Goal: Transaction & Acquisition: Purchase product/service

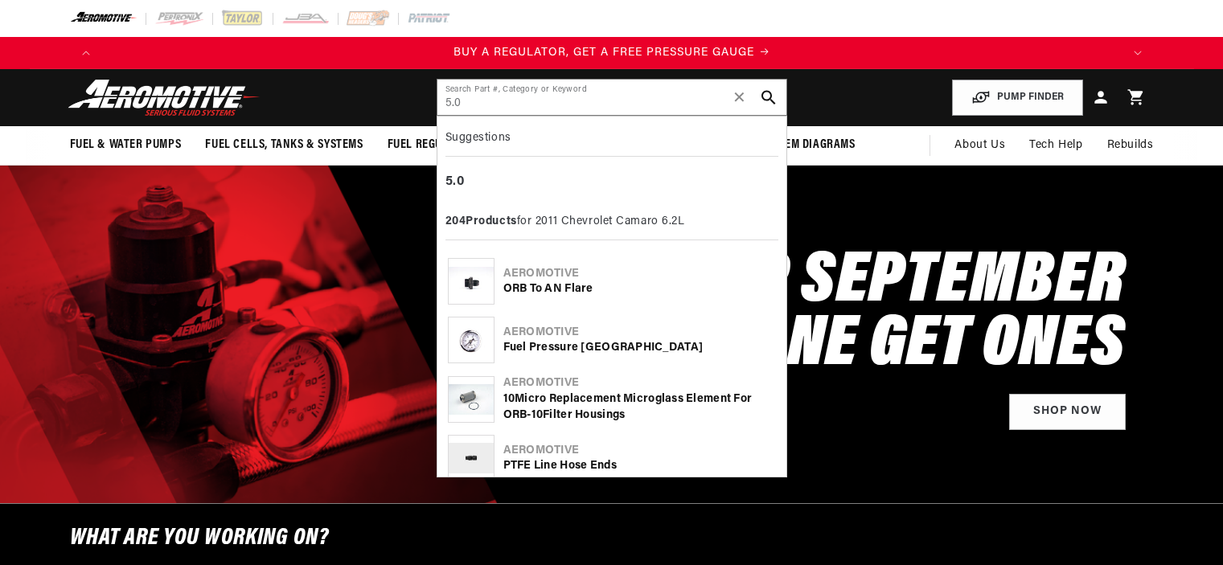
select select "2011"
select select "6.2L"
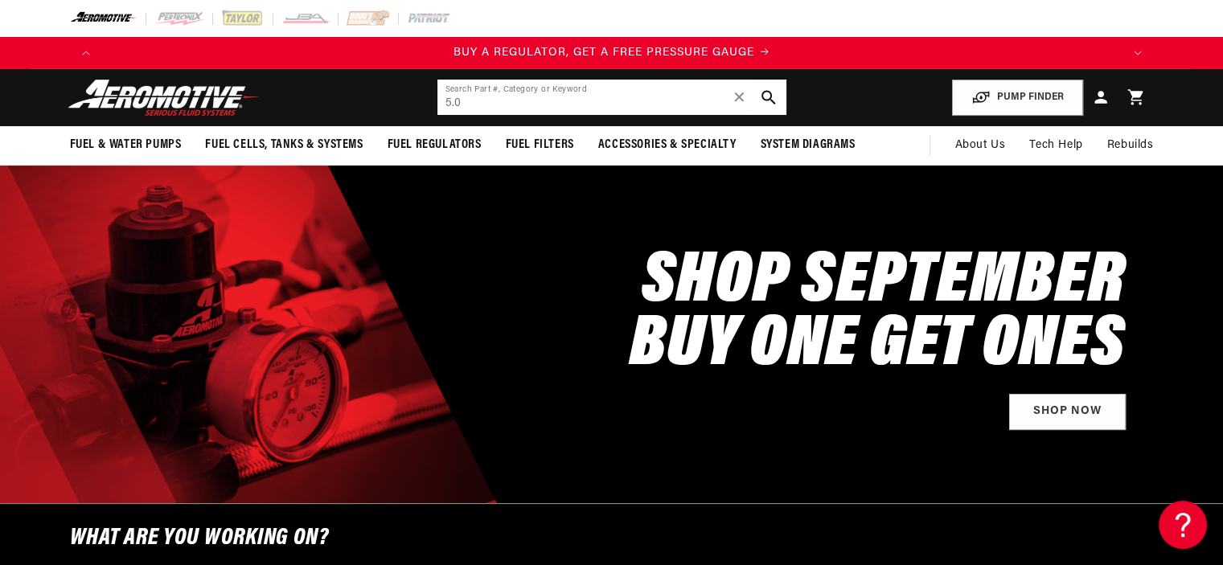
drag, startPoint x: 0, startPoint y: 0, endPoint x: 551, endPoint y: 102, distance: 560.9
click at [551, 102] on input "5.0" at bounding box center [611, 97] width 349 height 35
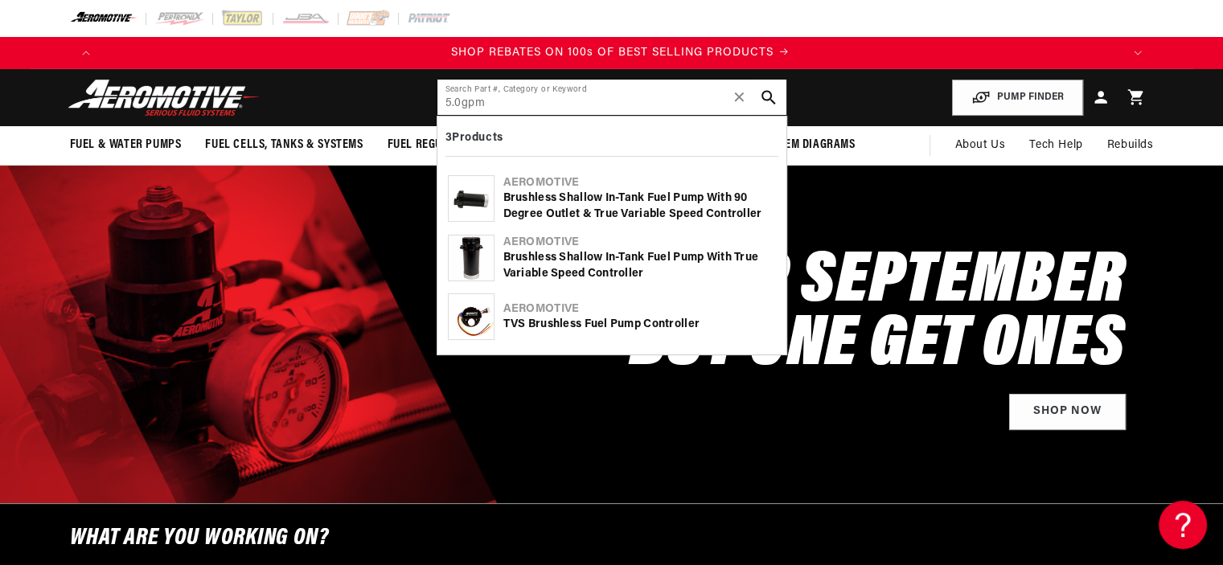
scroll to position [0, 2039]
type input "5.0gpm"
click at [556, 199] on div "Brushless Shallow In-Tank Fuel Pump with 90 Degree Outlet & True Variable Speed…" at bounding box center [639, 206] width 273 height 31
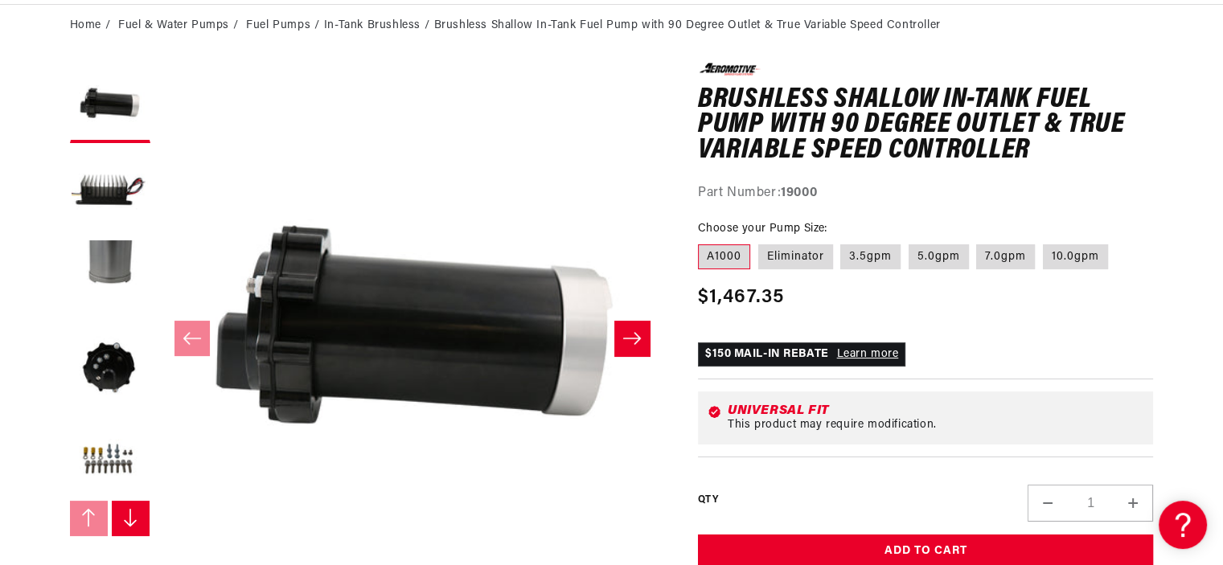
click at [642, 335] on button "Slide right" at bounding box center [631, 338] width 35 height 35
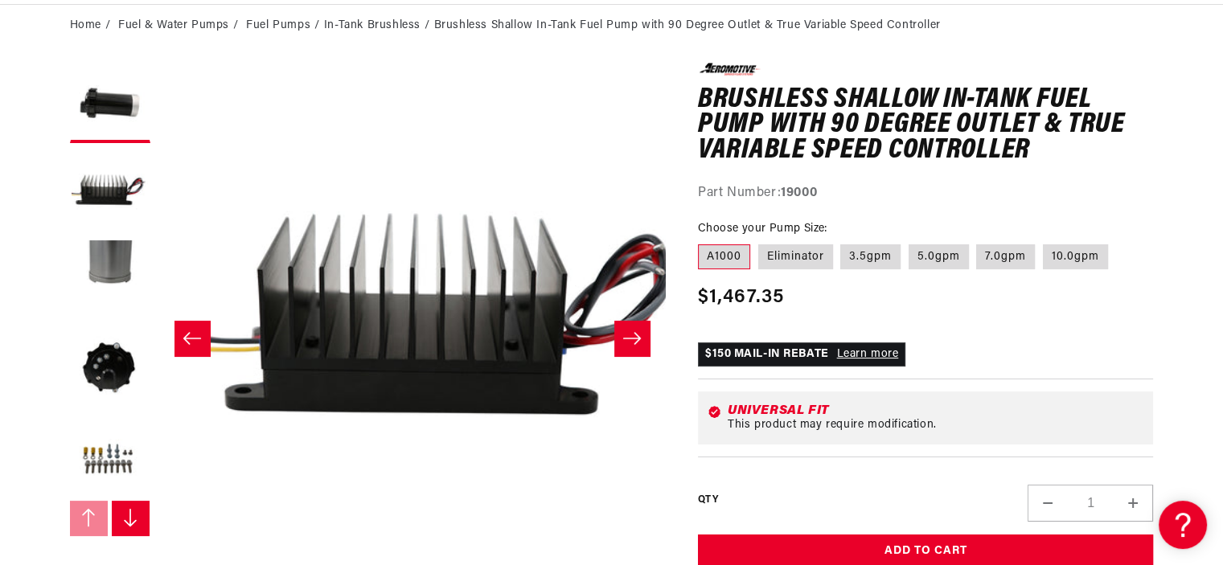
scroll to position [0, 507]
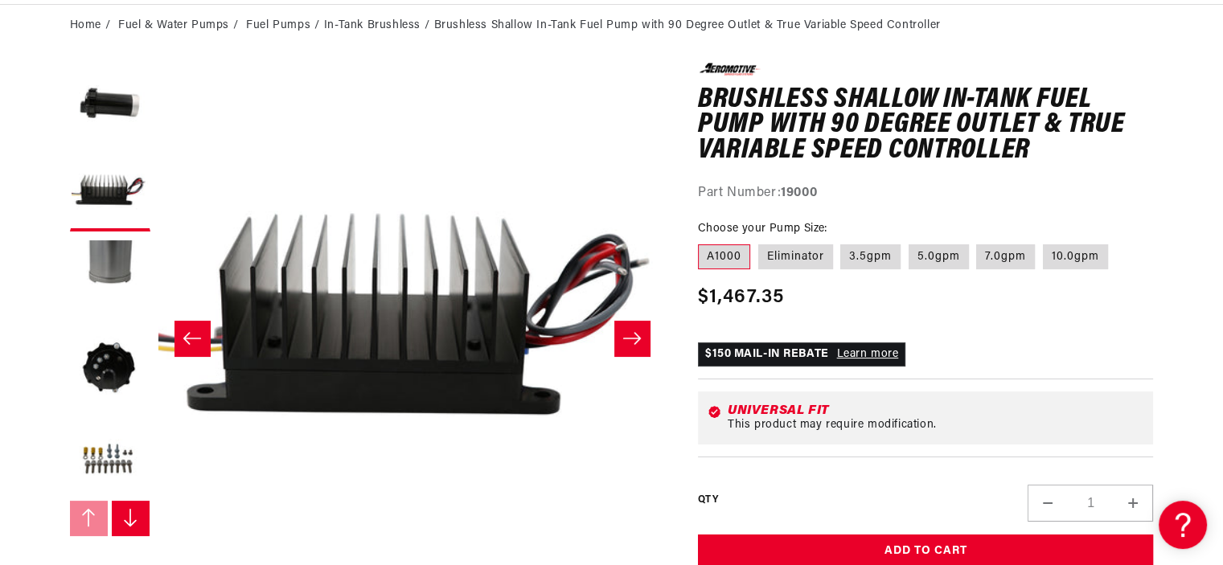
click at [643, 331] on button "Slide right" at bounding box center [631, 338] width 35 height 35
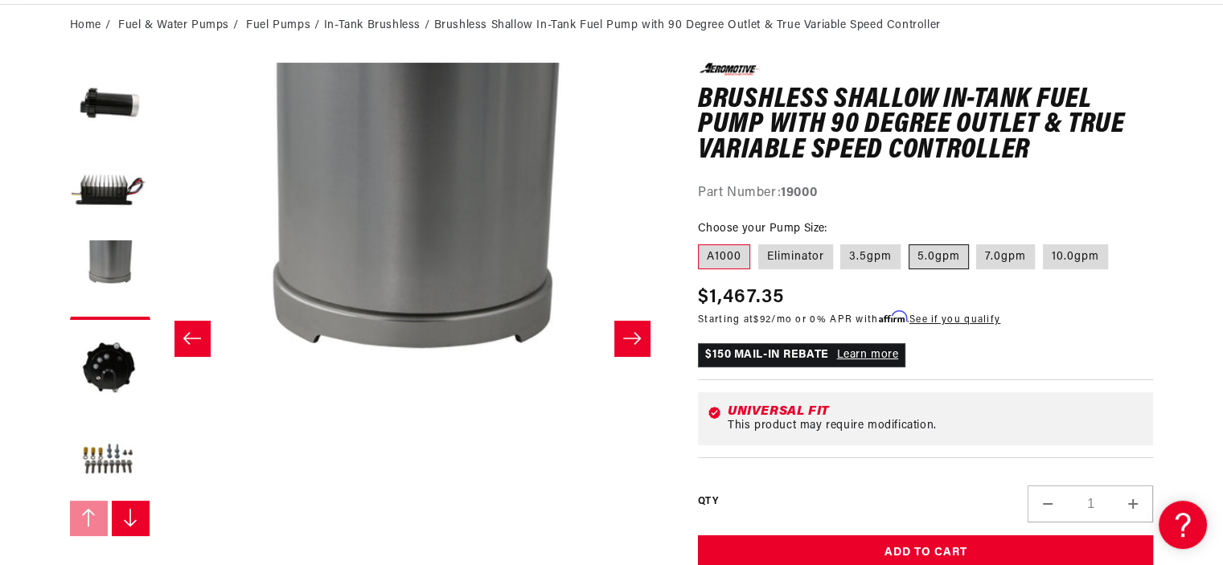
scroll to position [0, 1019]
click at [948, 254] on label "5.0gpm" at bounding box center [938, 257] width 60 height 26
click at [909, 242] on input "5.0gpm" at bounding box center [908, 241] width 1 height 1
radio input "true"
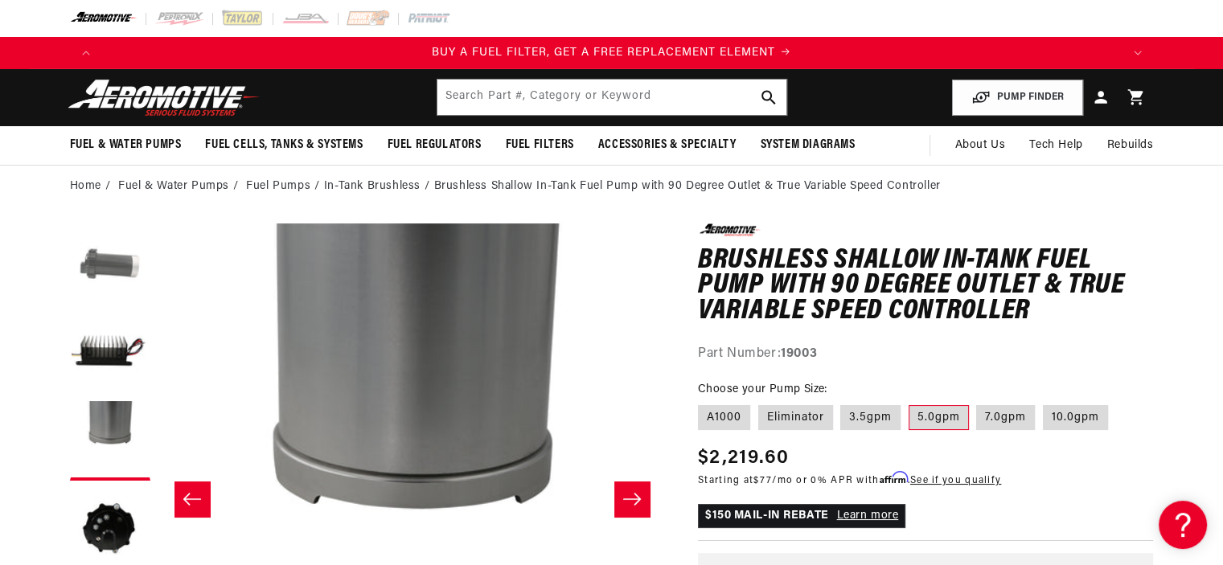
click at [112, 269] on button "Load image 1 in gallery view" at bounding box center [110, 263] width 80 height 80
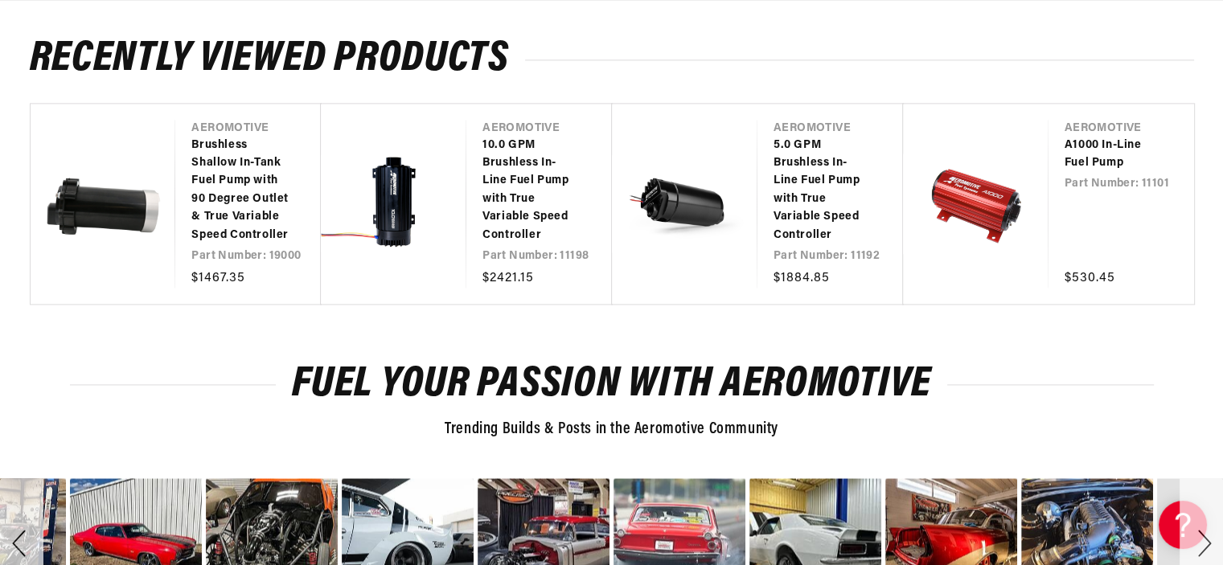
scroll to position [2171, 0]
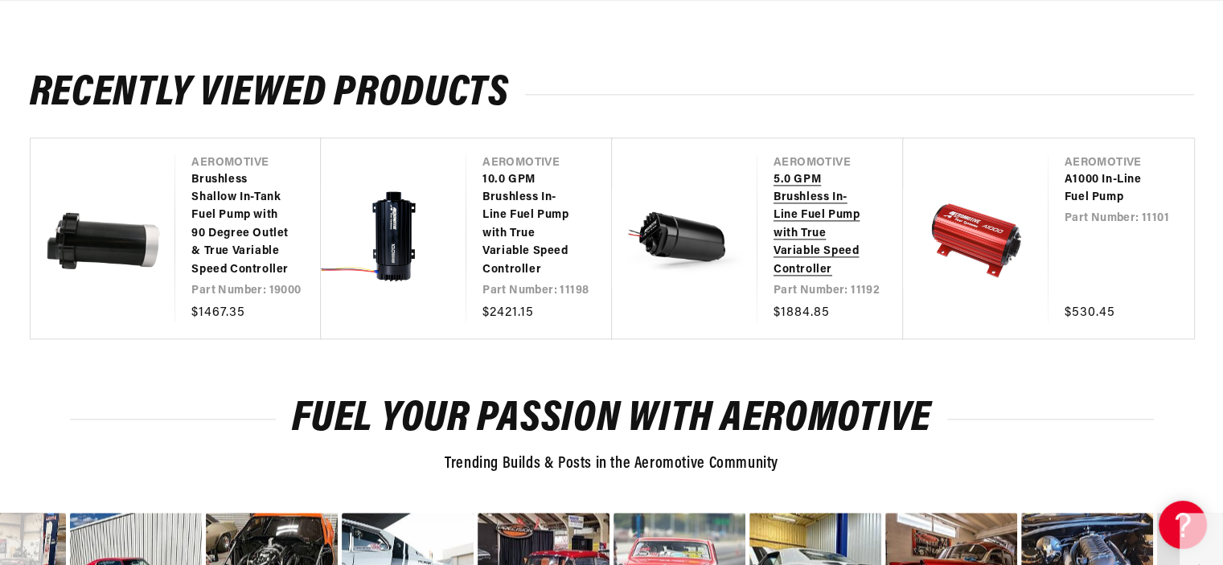
click at [785, 185] on link "5.0 GPM Brushless In-Line Fuel Pump with True Variable Speed Controller" at bounding box center [821, 225] width 97 height 108
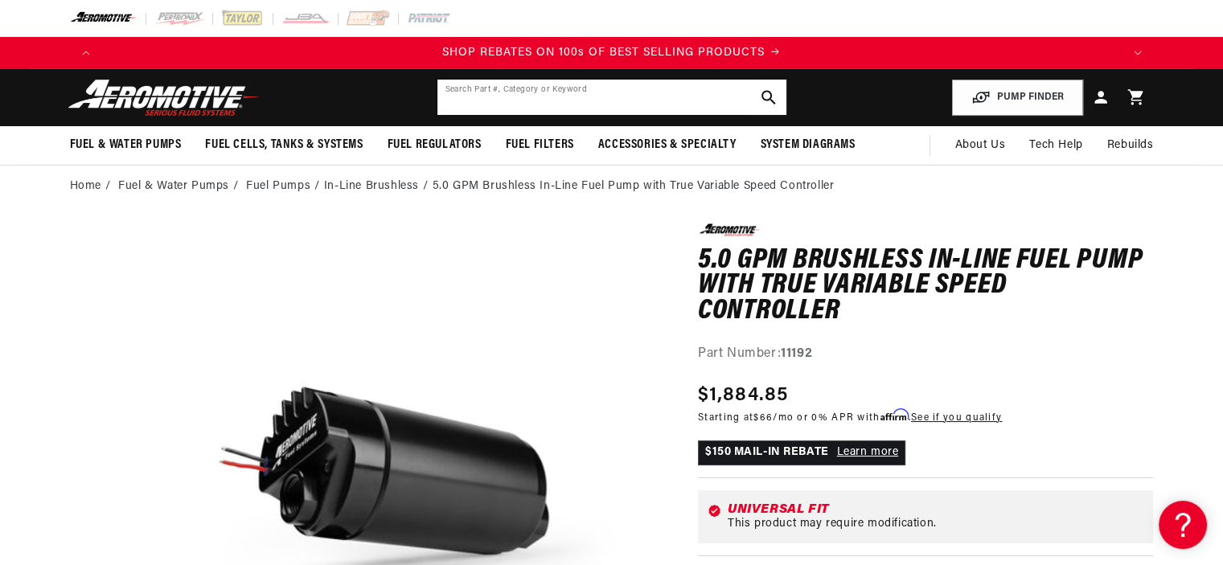
click at [486, 91] on input "text" at bounding box center [611, 97] width 349 height 35
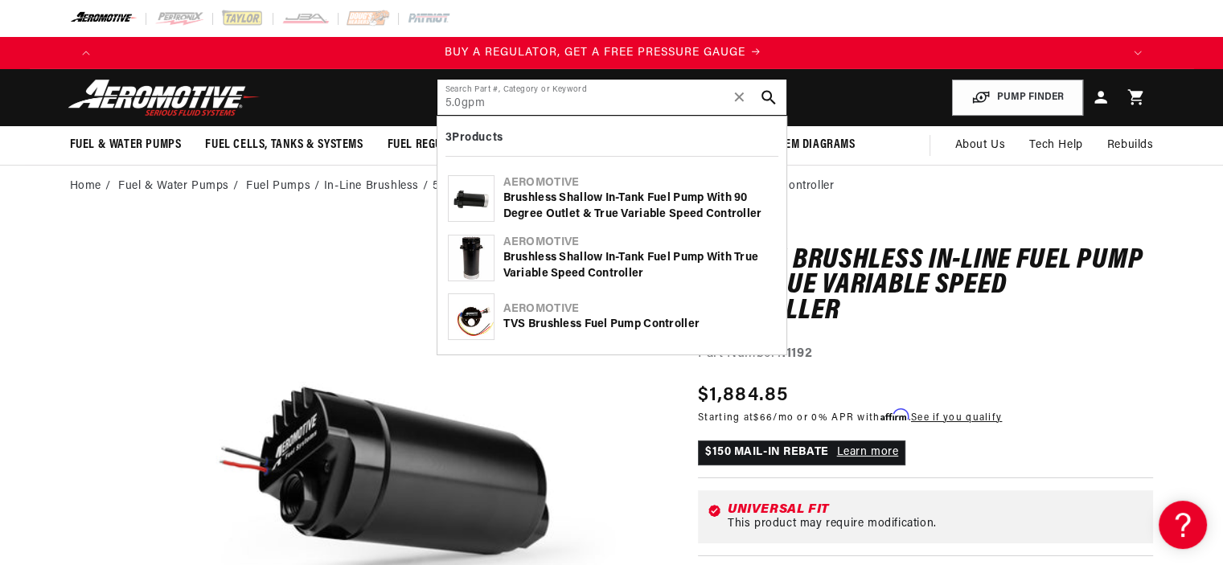
type input "5.0gpm"
click at [624, 261] on div "Brushless Shallow In-Tank Fuel Pump with True Variable Speed Controller" at bounding box center [639, 265] width 273 height 31
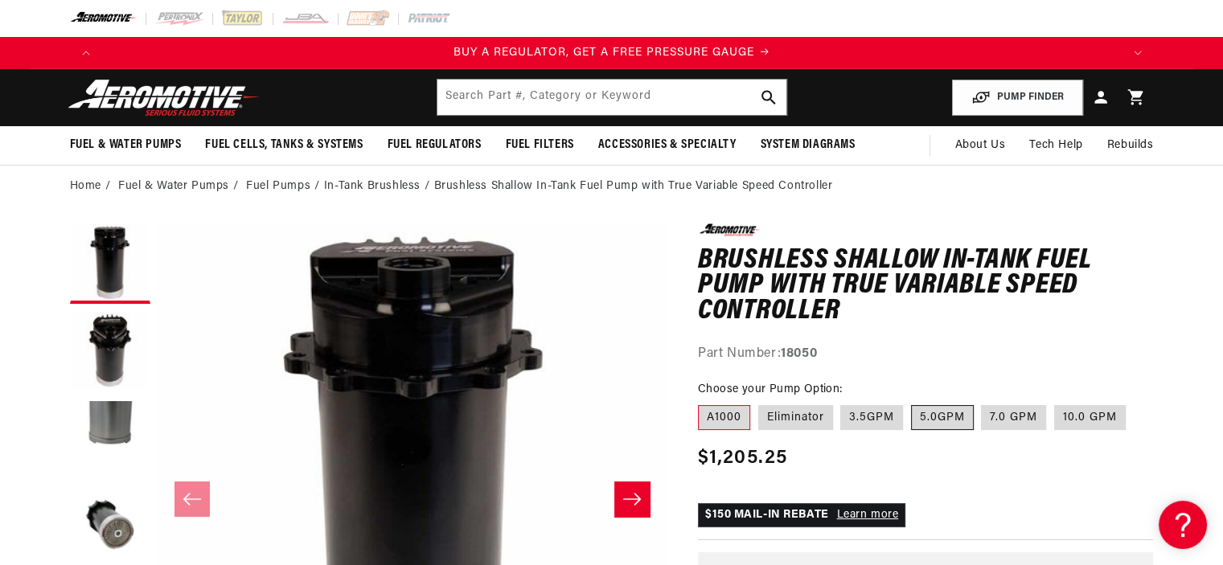
click at [929, 416] on label "5.0GPM" at bounding box center [942, 418] width 63 height 26
click at [912, 403] on input "5.0GPM" at bounding box center [911, 402] width 1 height 1
radio input "true"
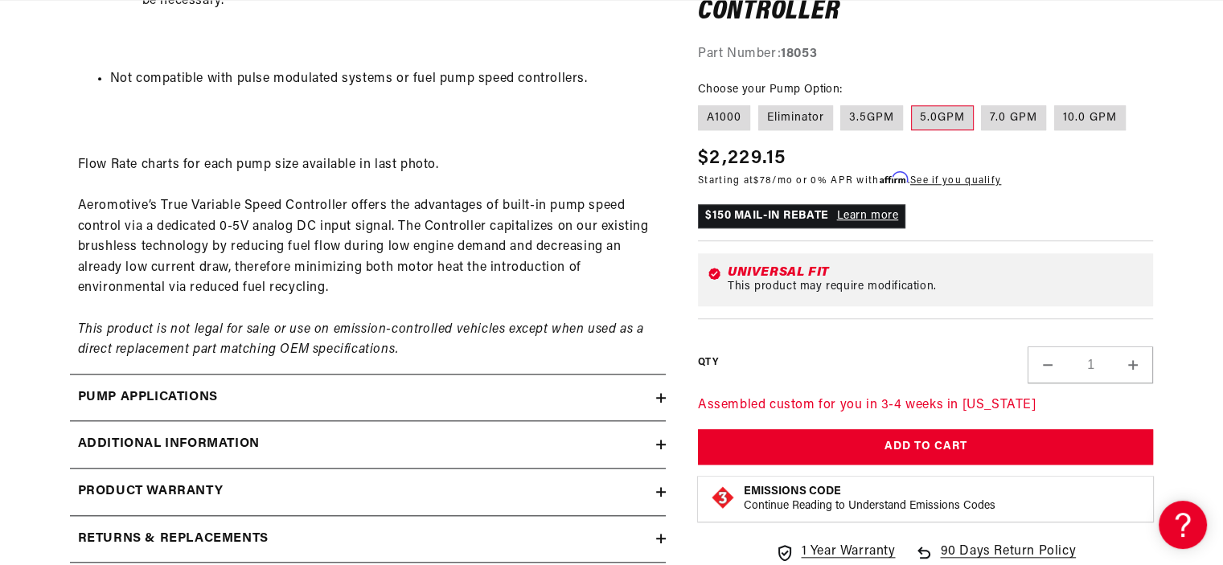
scroll to position [1608, 0]
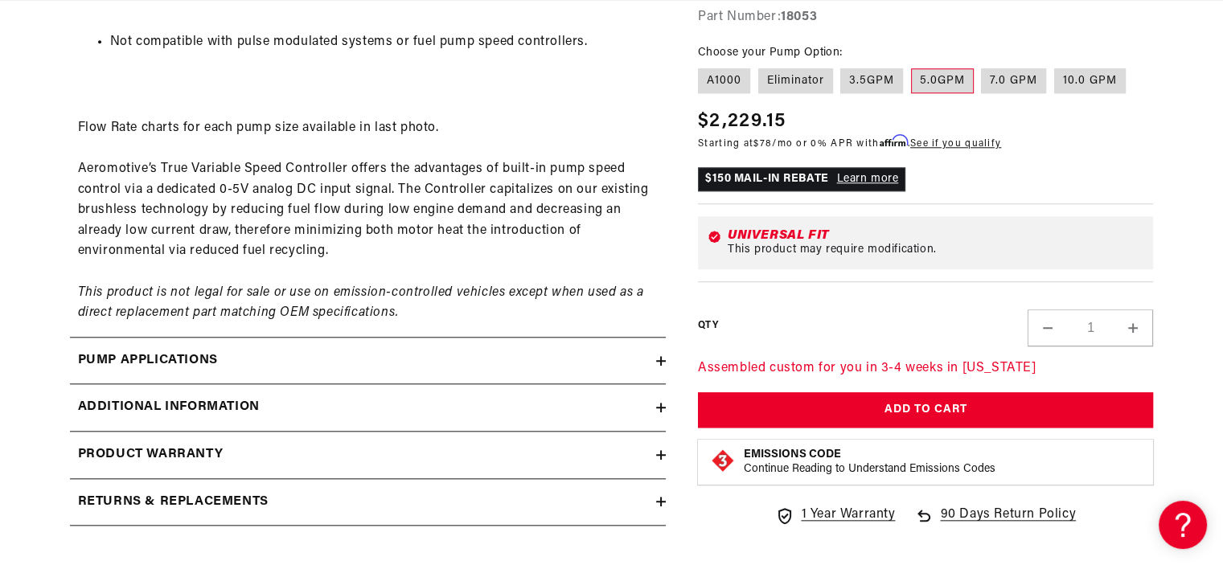
click at [387, 406] on div "Additional information" at bounding box center [363, 407] width 586 height 21
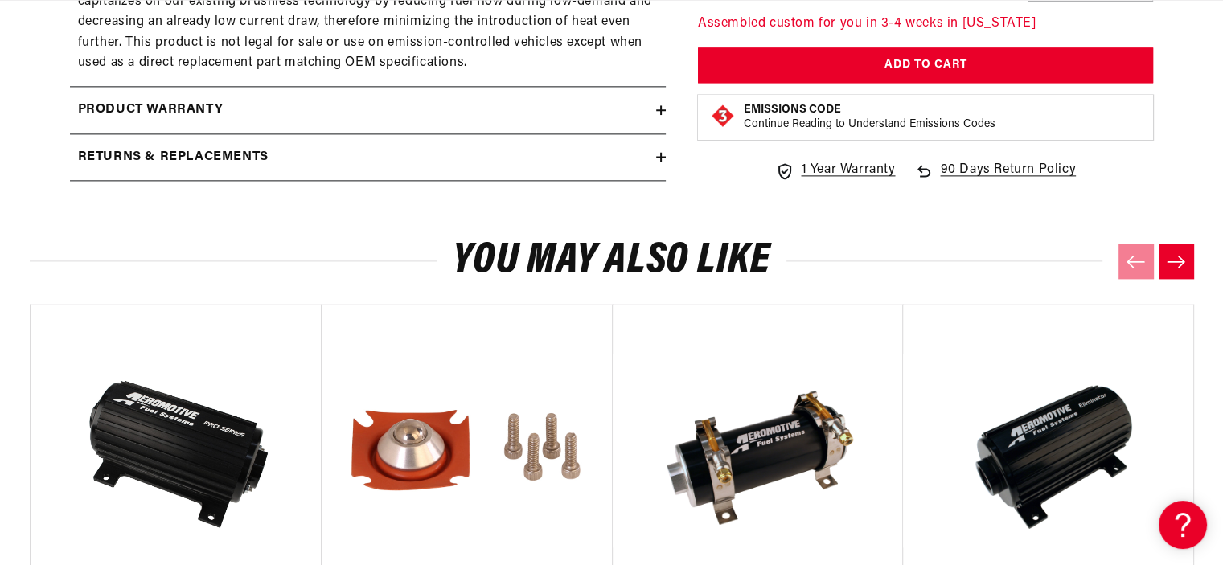
scroll to position [0, 0]
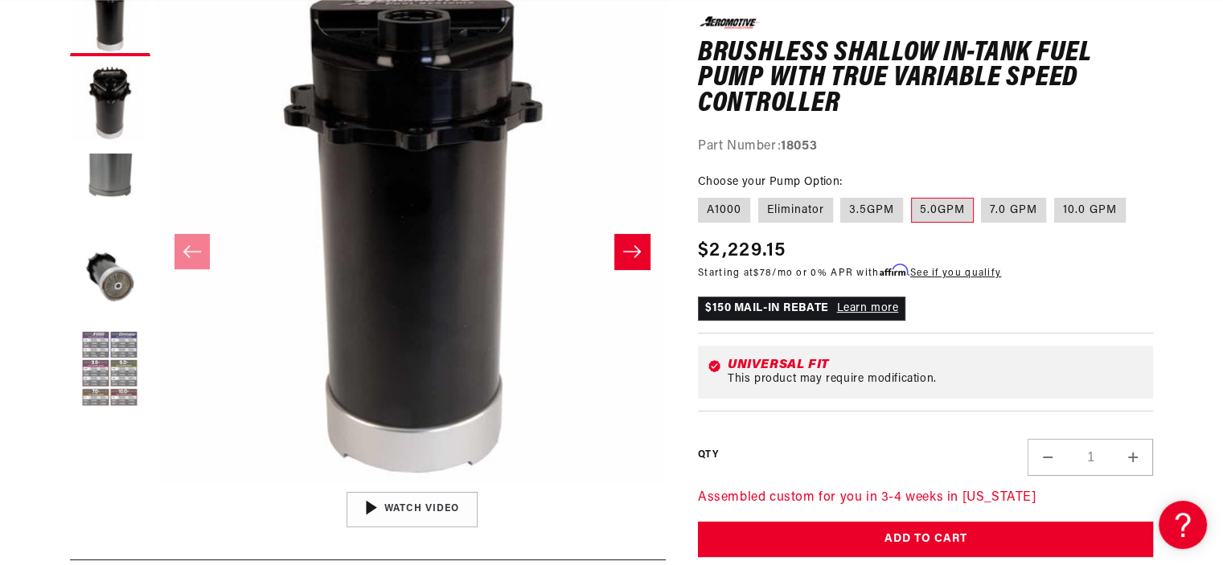
click at [125, 363] on button "Load image 5 in gallery view" at bounding box center [110, 370] width 80 height 80
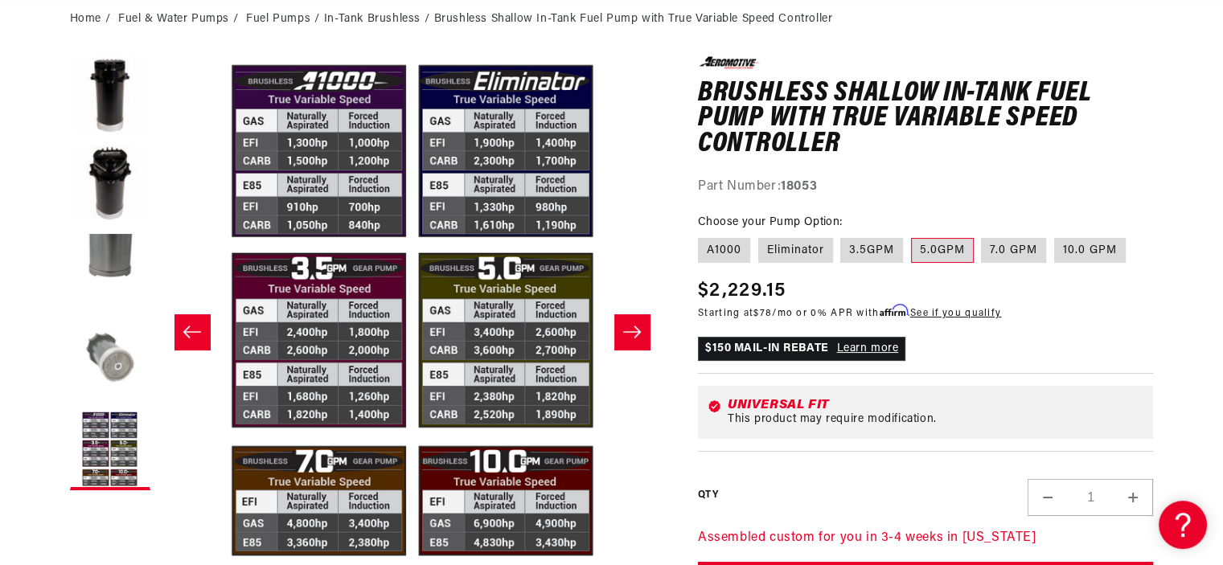
click at [100, 363] on button "Load image 4 in gallery view" at bounding box center [110, 362] width 80 height 80
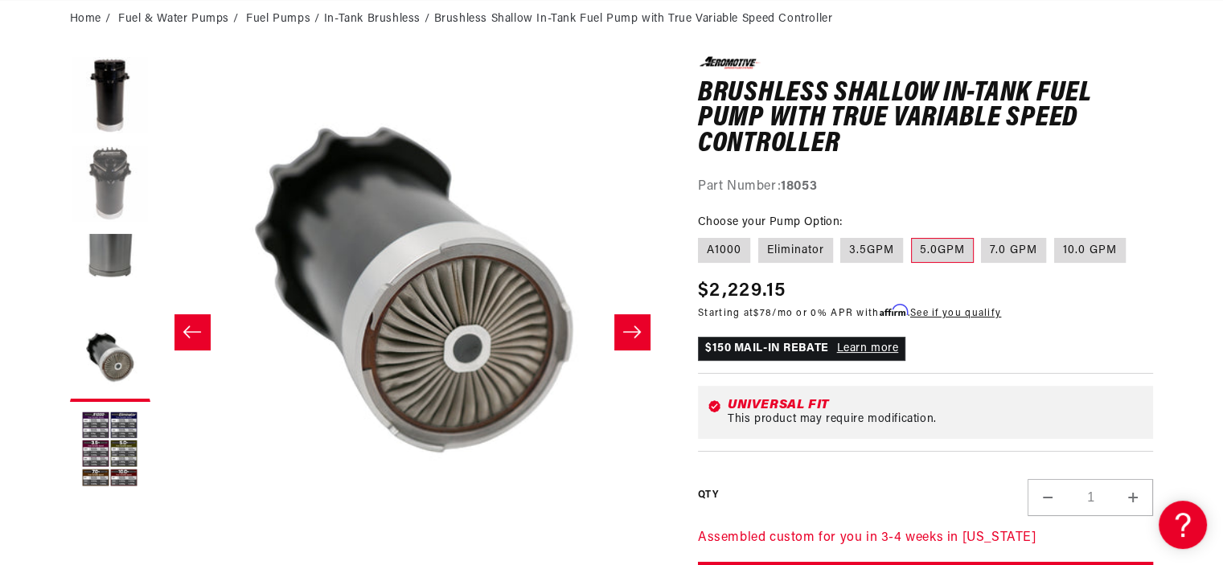
click at [123, 166] on button "Load image 2 in gallery view" at bounding box center [110, 185] width 80 height 80
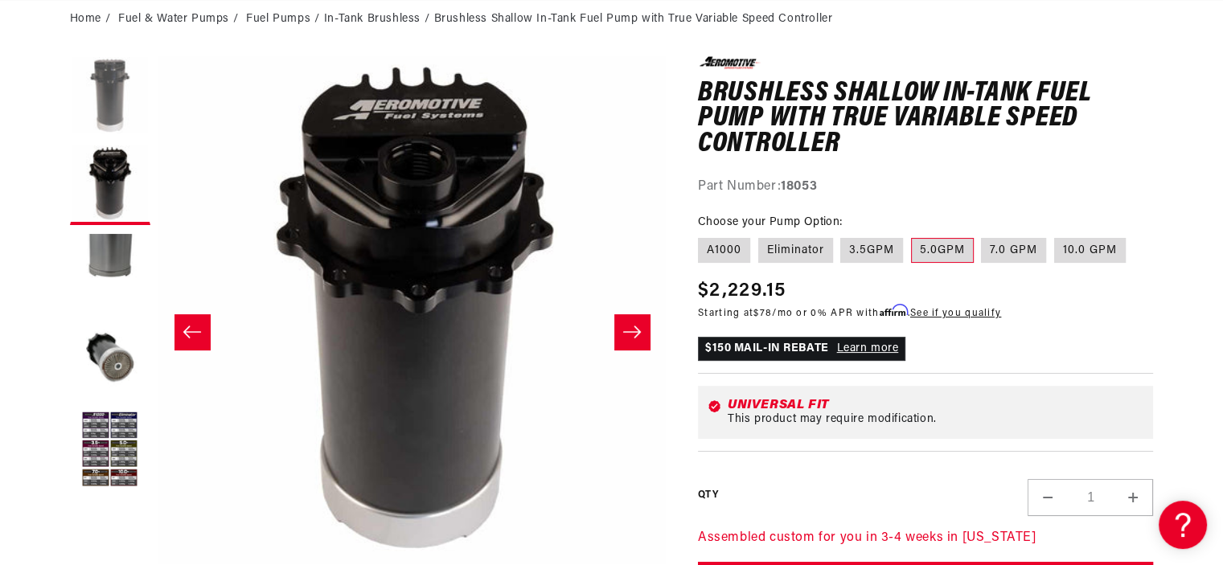
click at [107, 88] on button "Load image 1 in gallery view" at bounding box center [110, 96] width 80 height 80
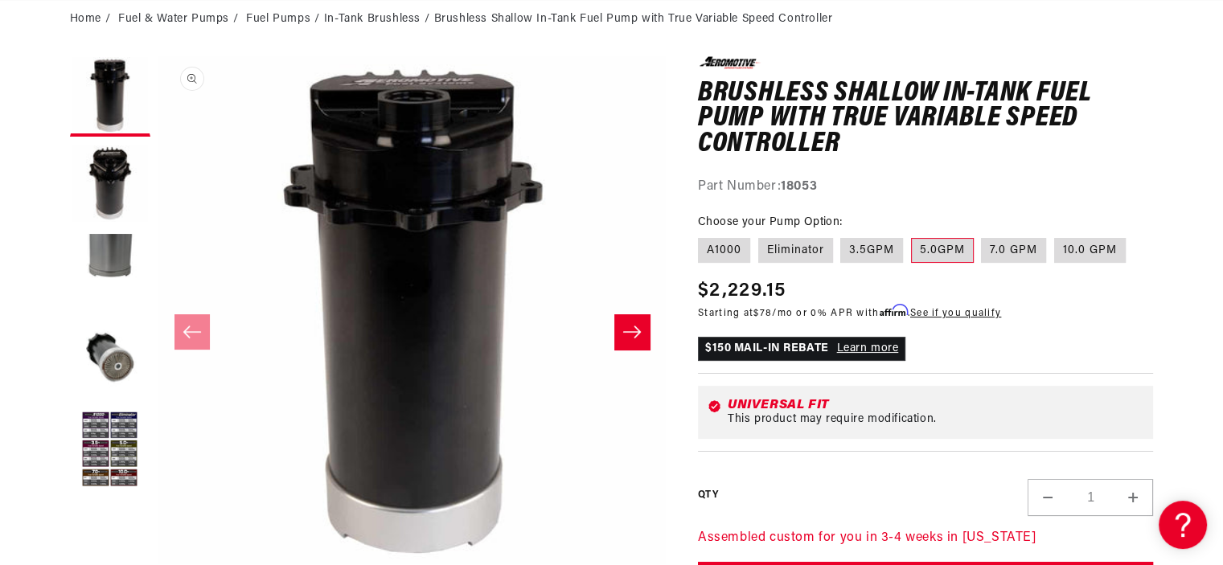
click at [158, 564] on button "Open media 1 in modal" at bounding box center [158, 564] width 0 height 0
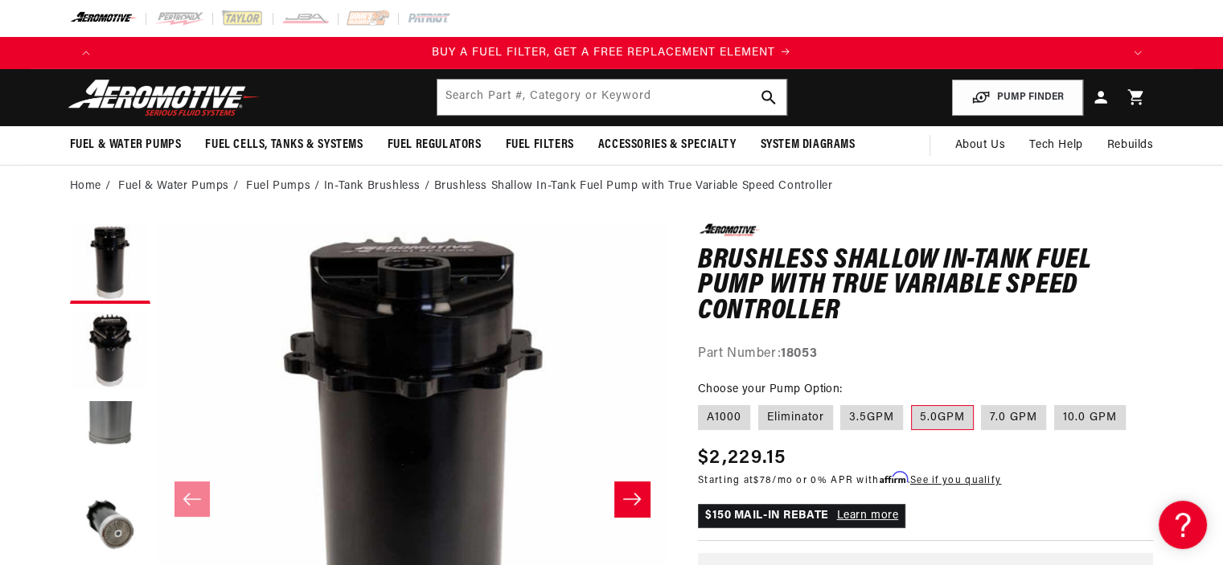
click at [373, 186] on li "In-Tank Brushless" at bounding box center [379, 187] width 110 height 18
click at [293, 184] on link "Fuel Pumps" at bounding box center [278, 187] width 64 height 18
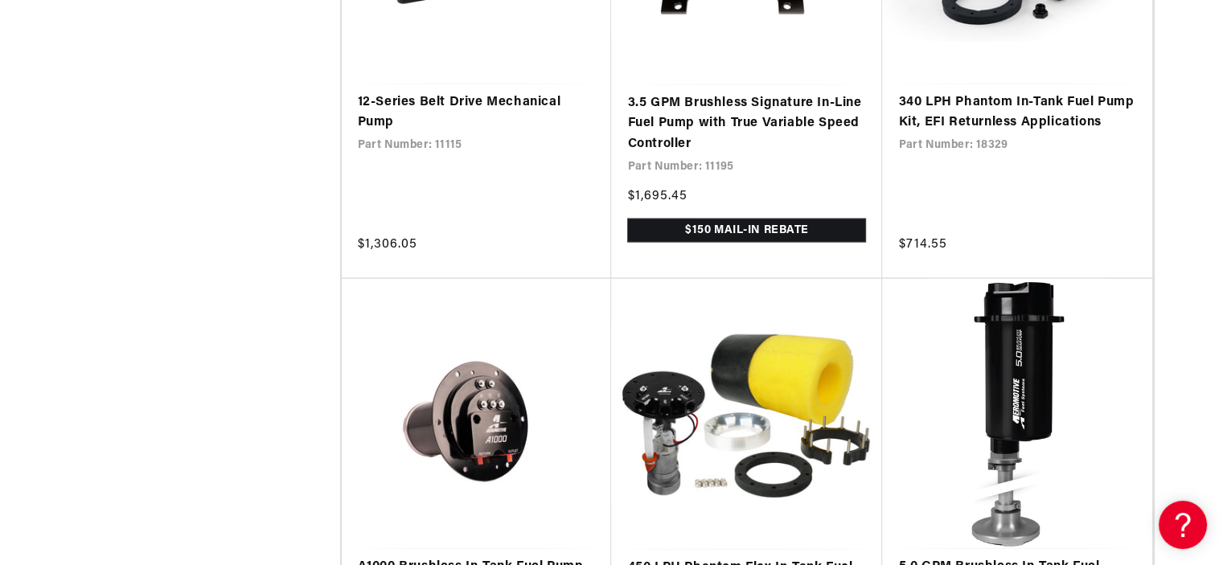
scroll to position [3135, 0]
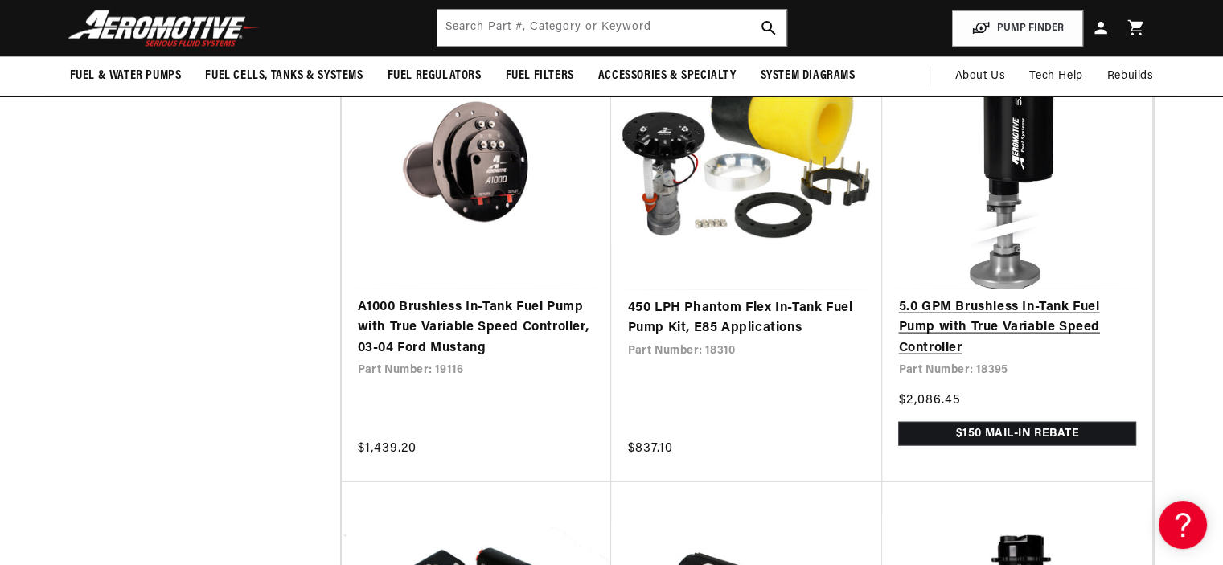
click at [928, 344] on link "5.0 GPM Brushless In-Tank Fuel Pump with True Variable Speed Controller" at bounding box center [1017, 328] width 238 height 62
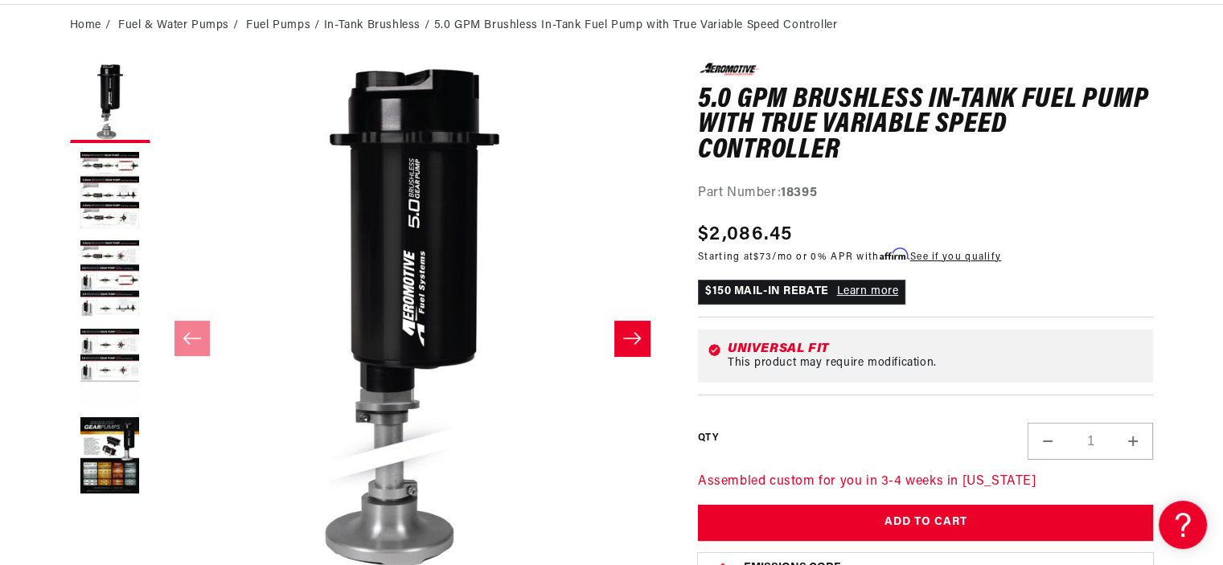
click at [620, 338] on button "Slide right" at bounding box center [631, 338] width 35 height 35
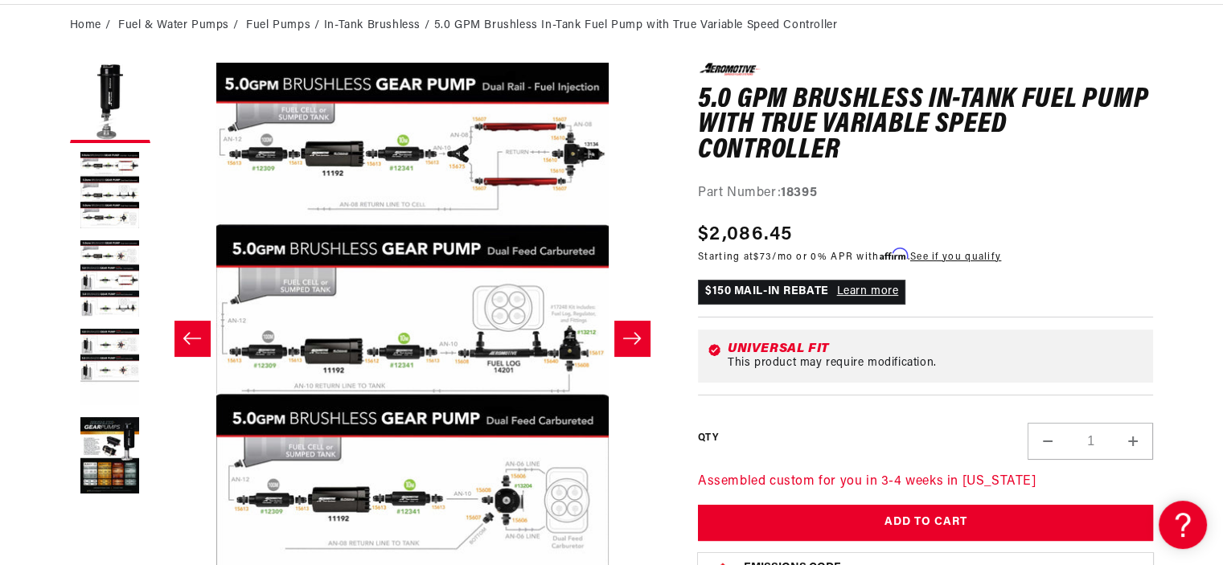
scroll to position [0, 1019]
click at [620, 338] on button "Slide right" at bounding box center [631, 338] width 35 height 35
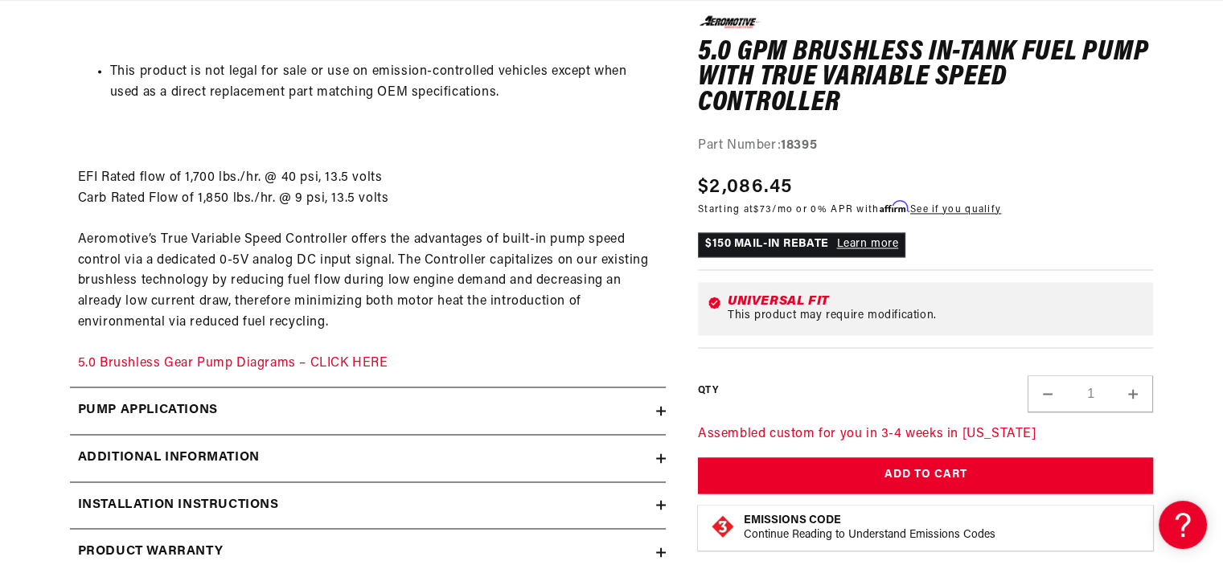
scroll to position [0, 0]
click at [349, 366] on link "5.0 Brushless Gear Pump Diagrams – CLICK HERE" at bounding box center [233, 363] width 310 height 13
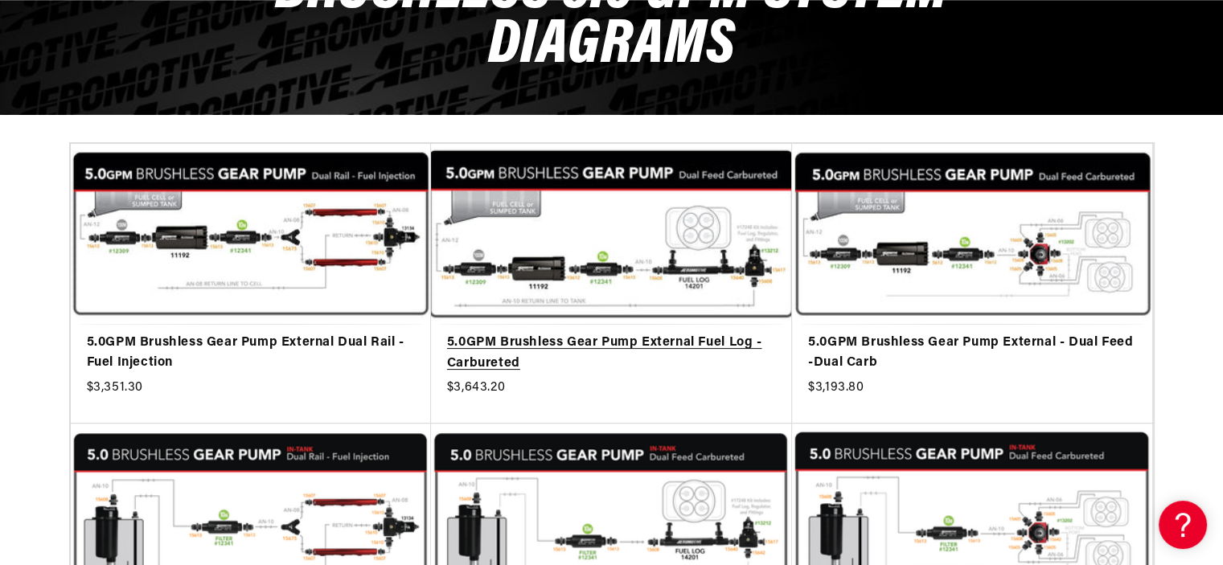
scroll to position [0, 1019]
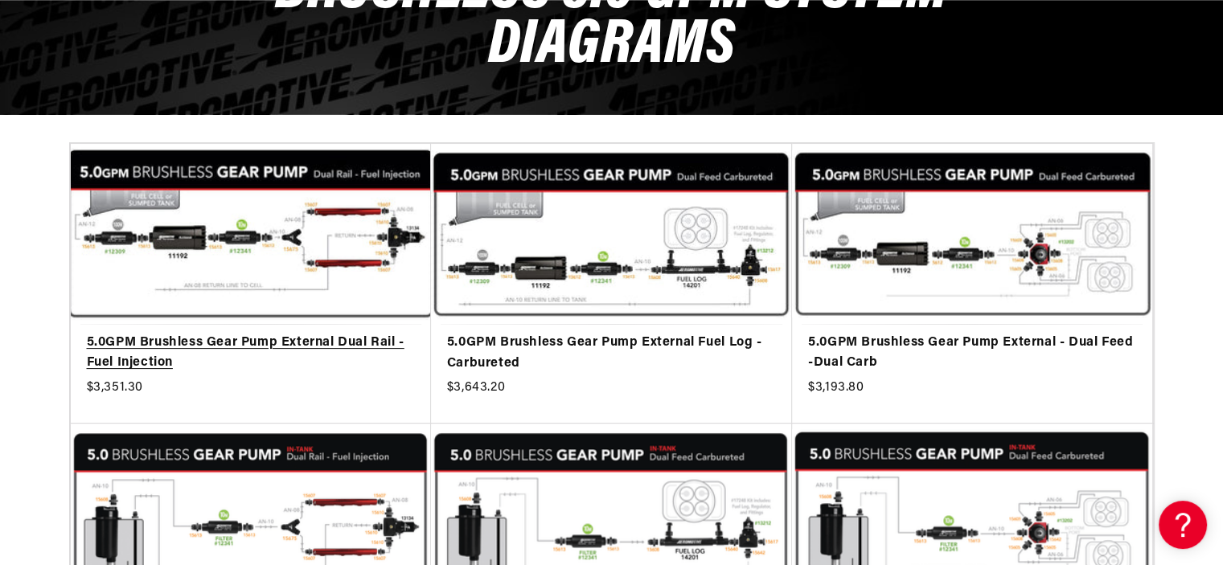
click at [360, 333] on link "5.0GPM Brushless Gear Pump External Dual Rail - Fuel Injection" at bounding box center [251, 353] width 328 height 41
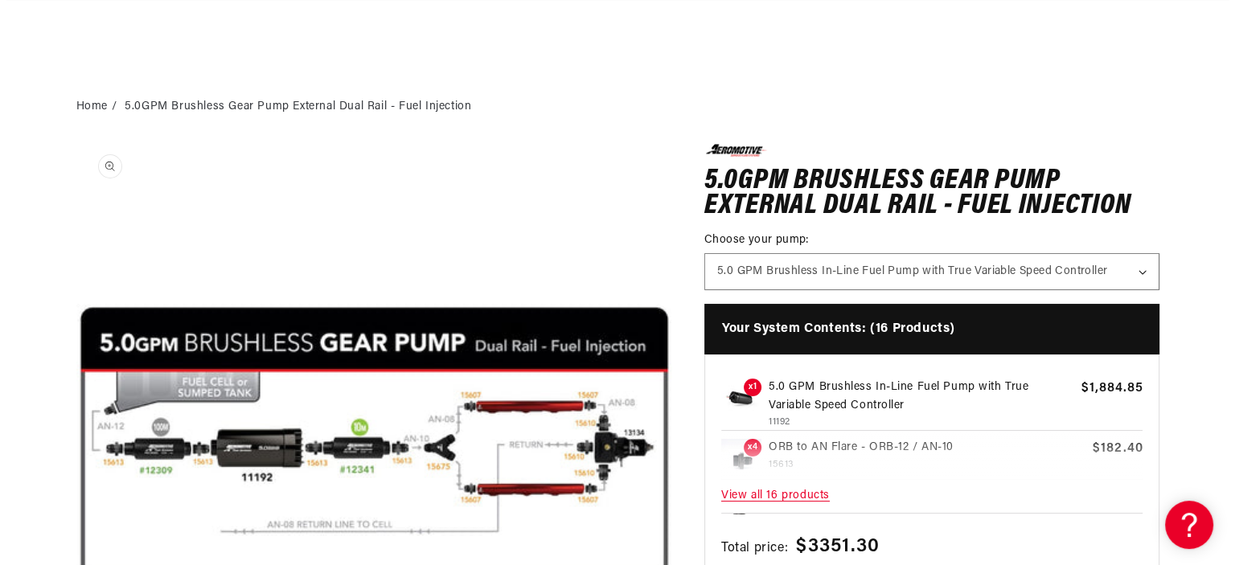
scroll to position [241, 0]
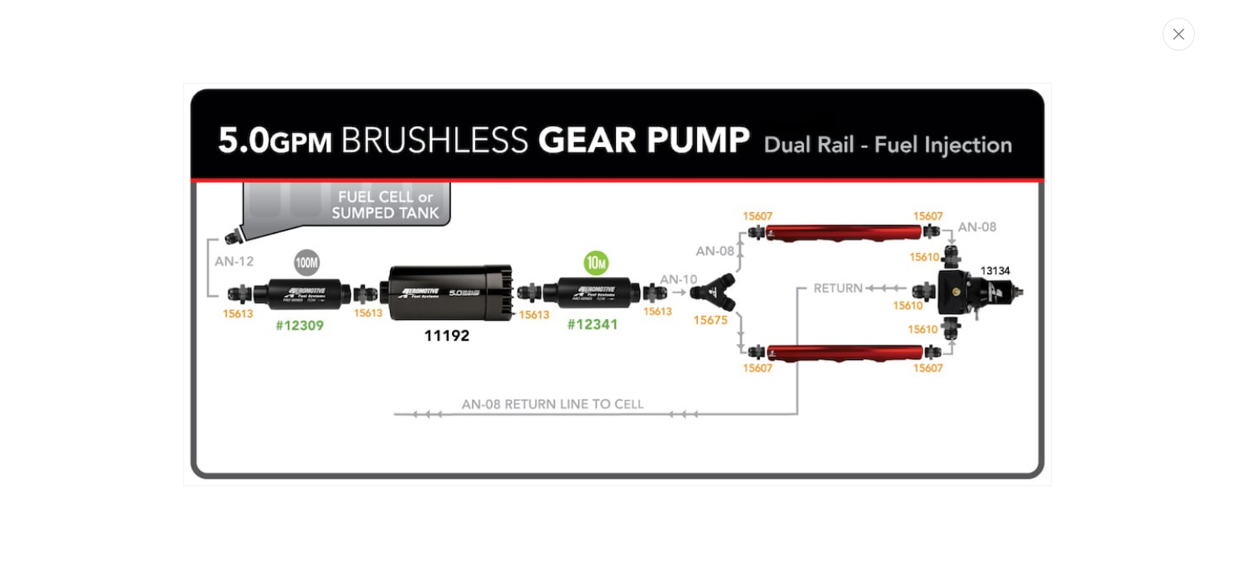
scroll to position [0, 1019]
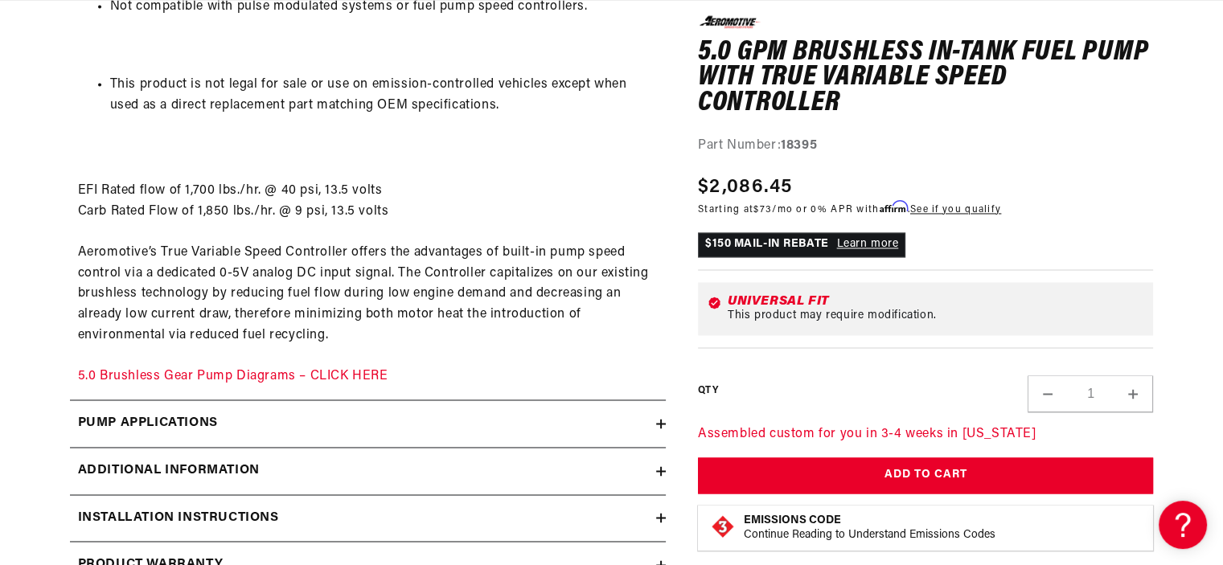
scroll to position [2573, 0]
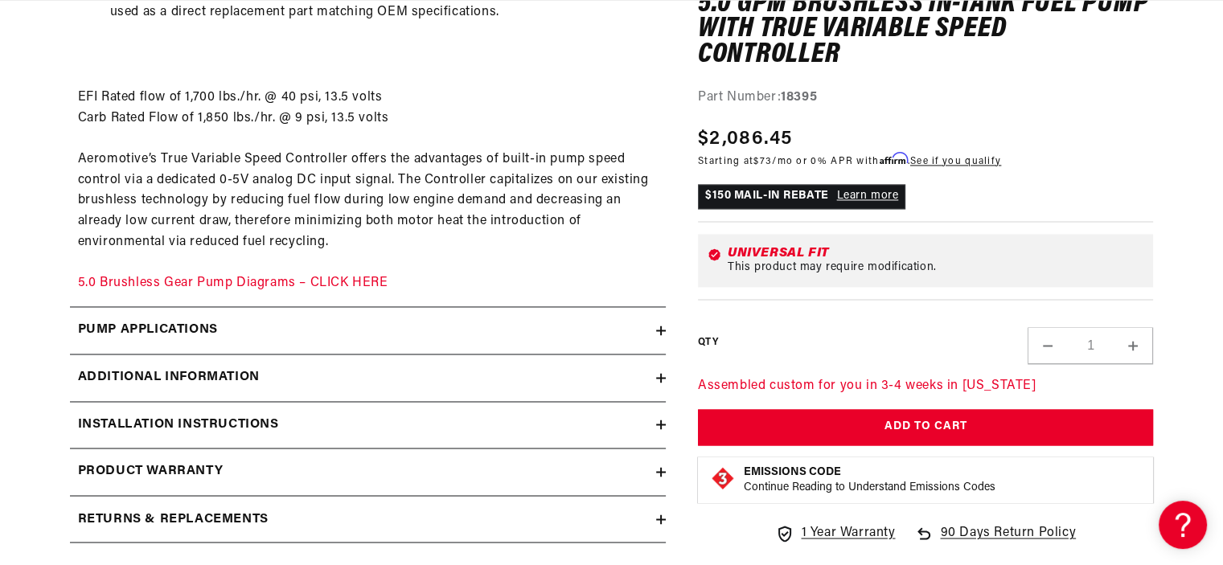
click at [299, 334] on div "Pump Applications" at bounding box center [363, 330] width 586 height 21
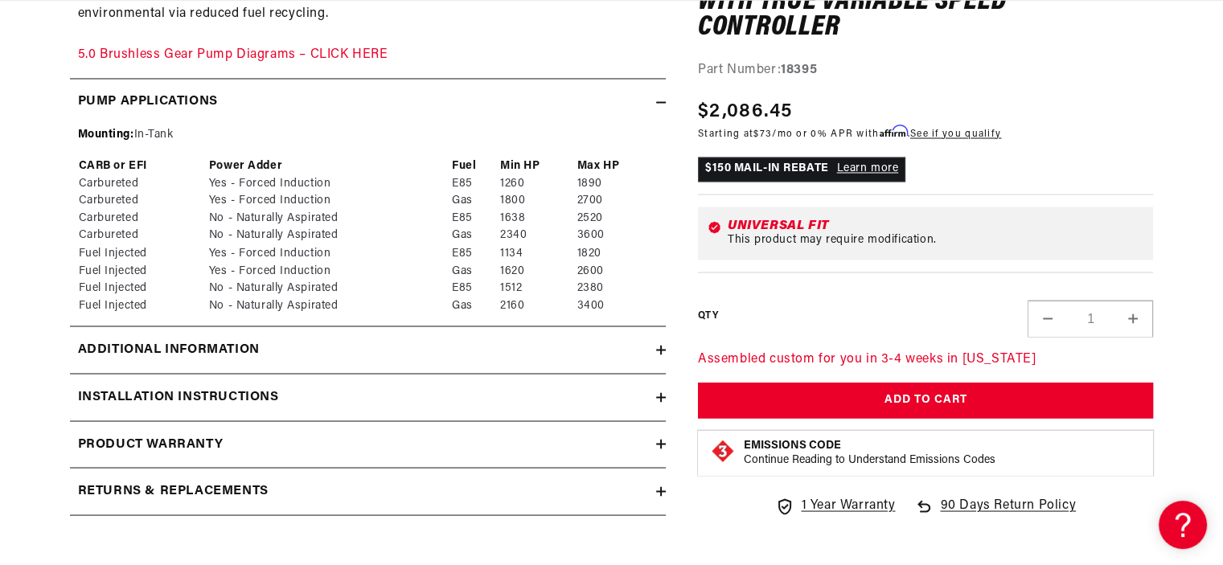
scroll to position [2894, 0]
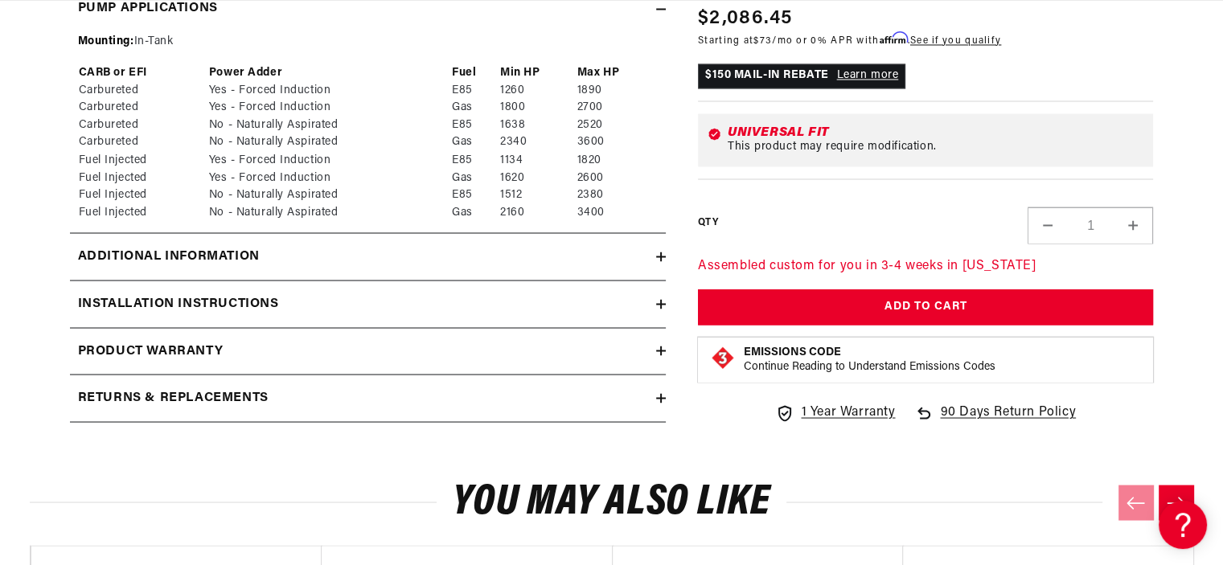
click at [344, 253] on div "Additional information" at bounding box center [363, 256] width 586 height 21
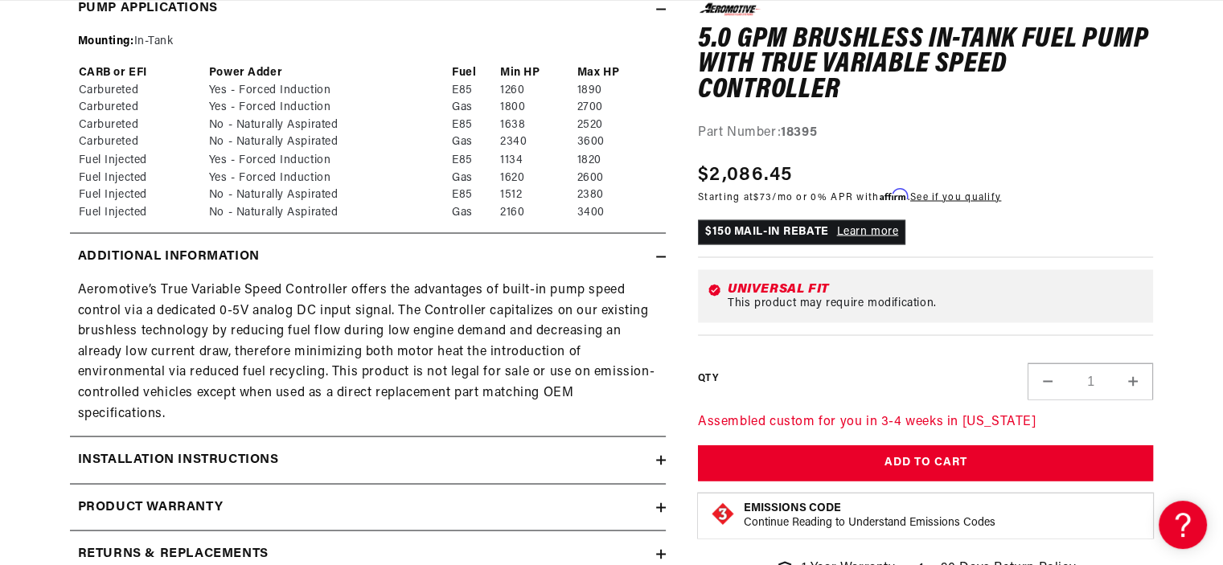
scroll to position [2974, 0]
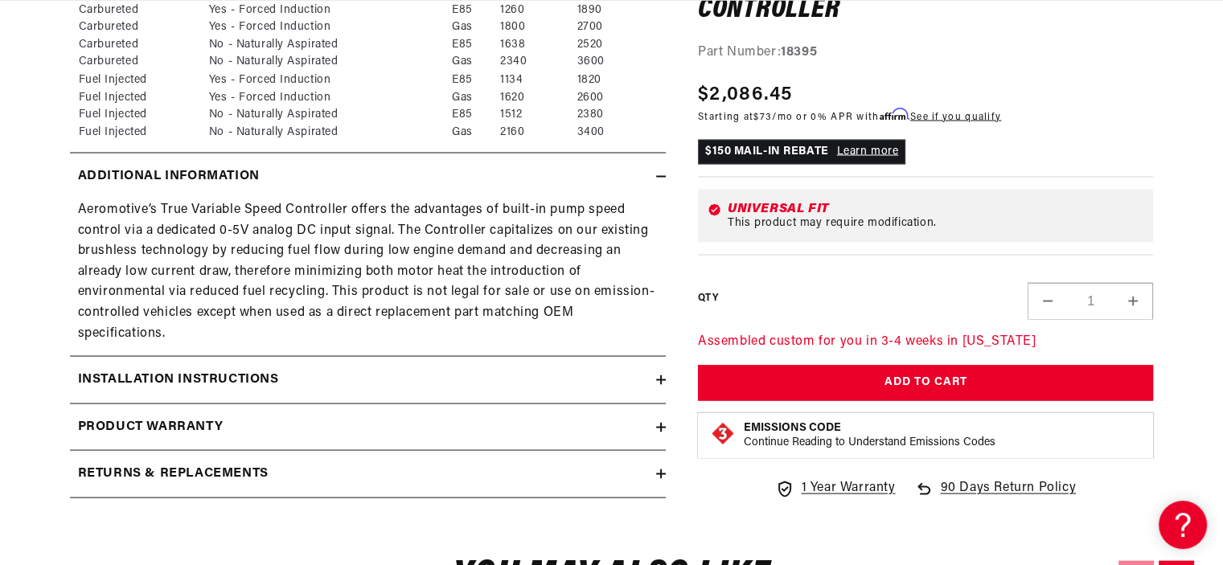
click at [337, 382] on div "Installation Instructions" at bounding box center [363, 379] width 586 height 21
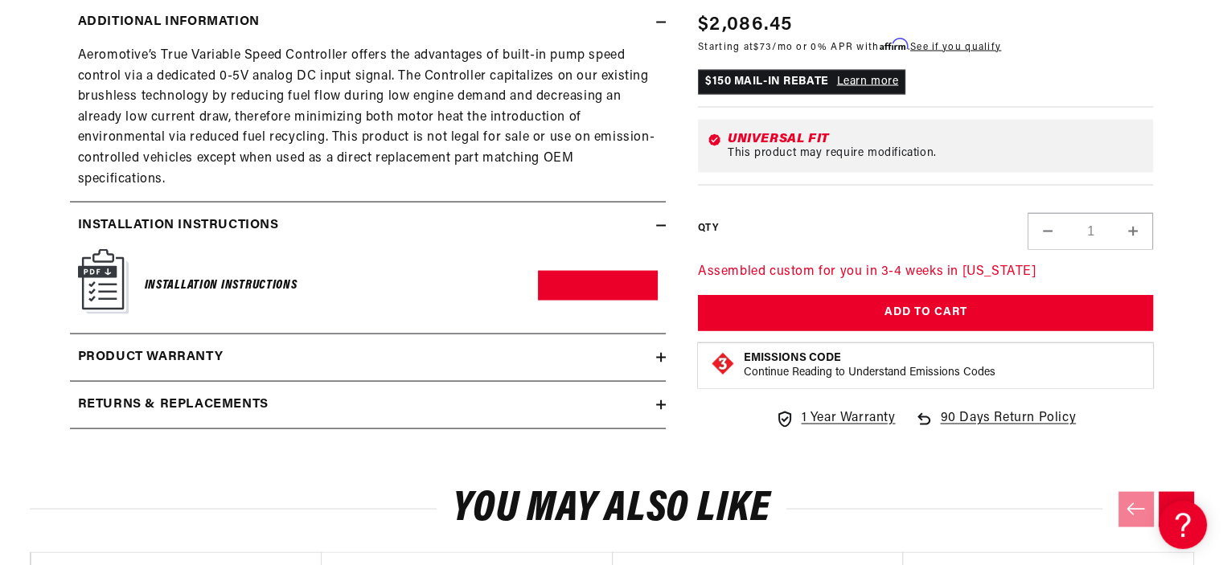
scroll to position [3135, 0]
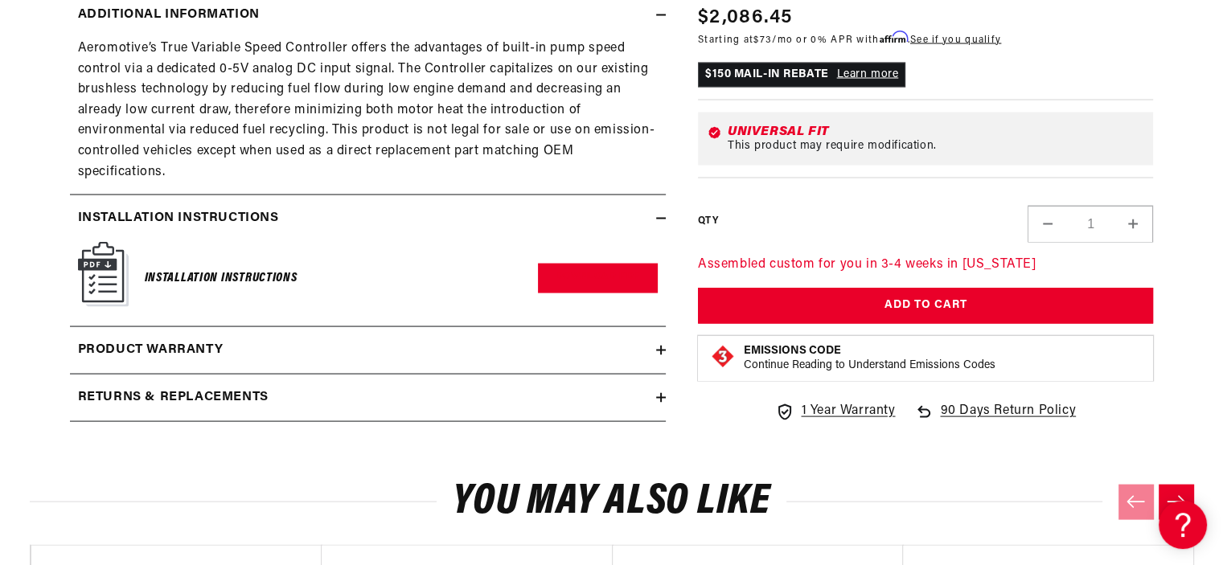
click at [315, 273] on div "Installation Instructions Download PDF" at bounding box center [368, 278] width 580 height 73
click at [207, 260] on div "Installation Instructions" at bounding box center [221, 278] width 153 height 64
click at [267, 284] on h6 "Installation Instructions" at bounding box center [221, 279] width 153 height 22
click at [563, 277] on link "Download PDF" at bounding box center [598, 279] width 120 height 30
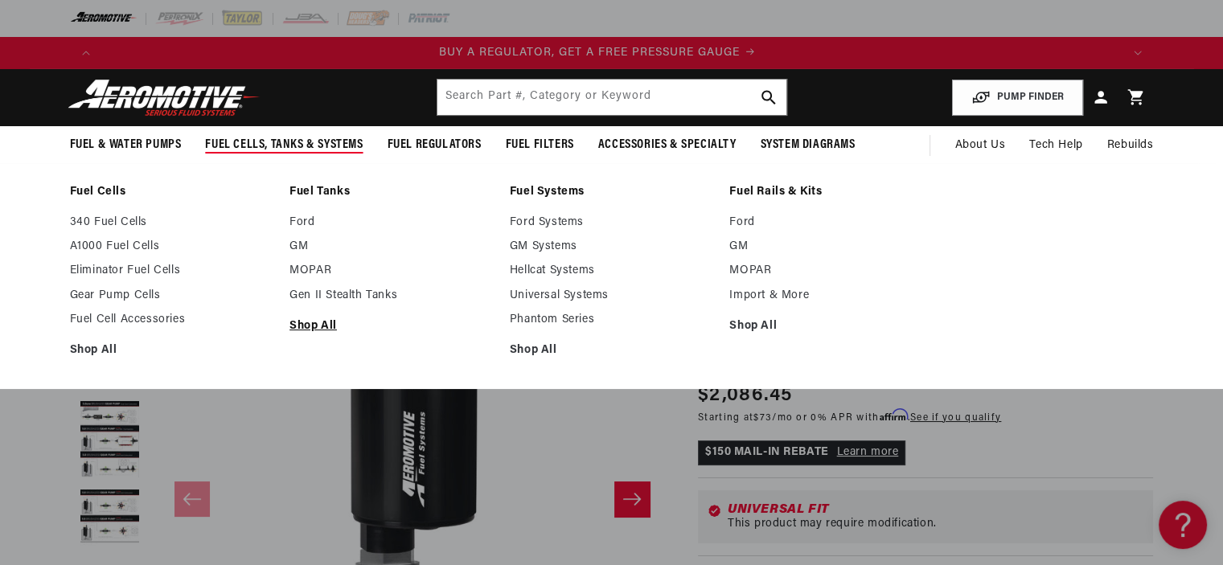
scroll to position [0, 0]
click at [322, 322] on link "Shop All" at bounding box center [391, 326] width 204 height 14
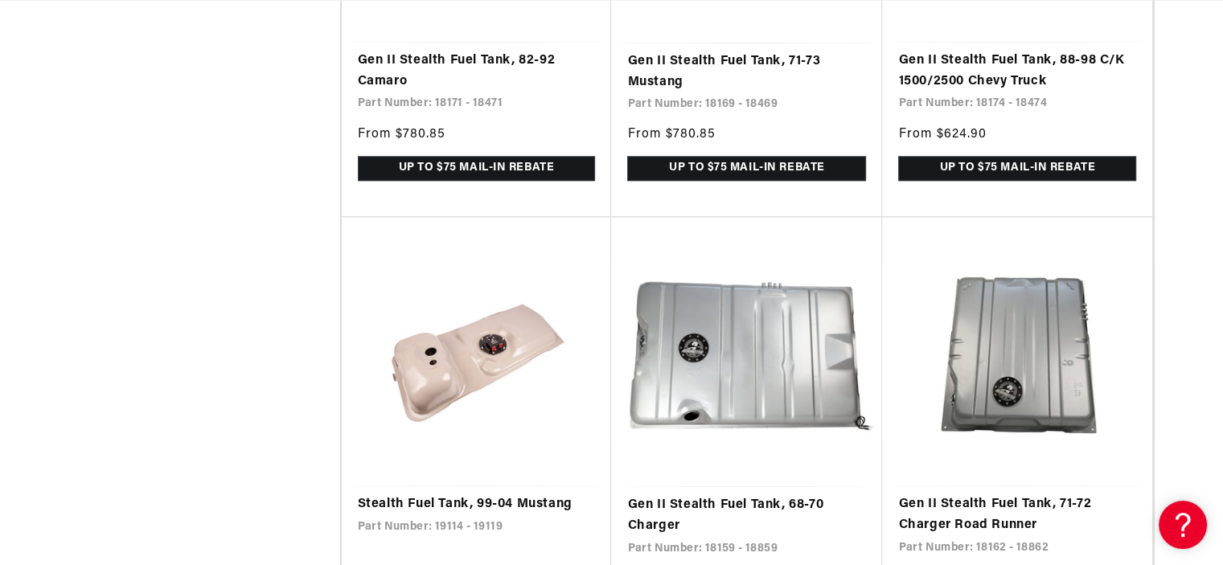
scroll to position [1533, 0]
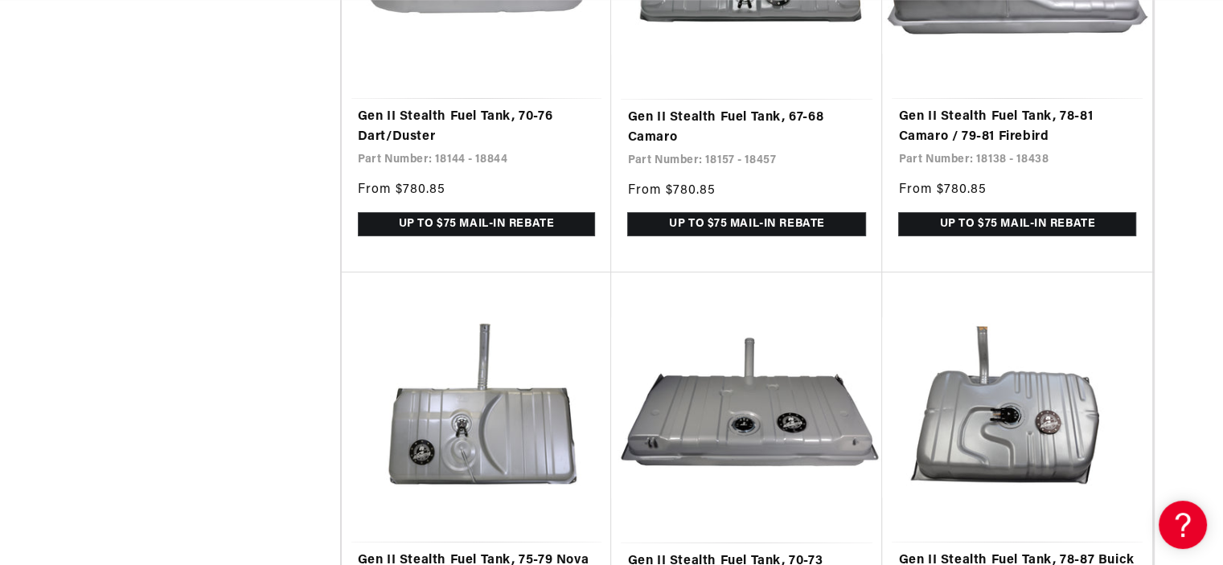
scroll to position [0, 1019]
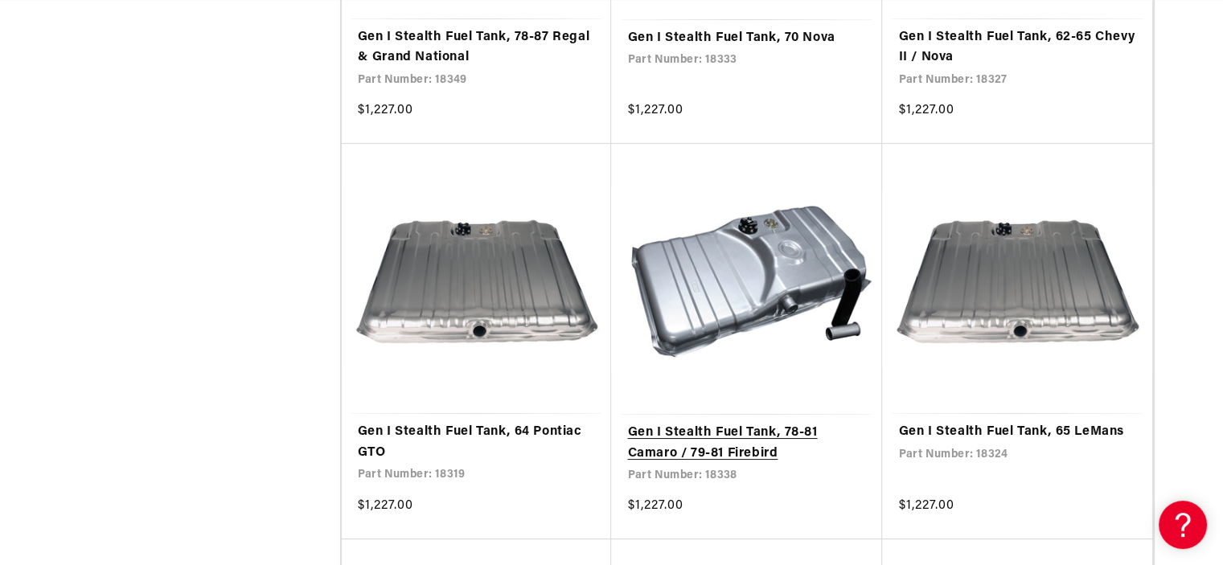
scroll to position [0, 2039]
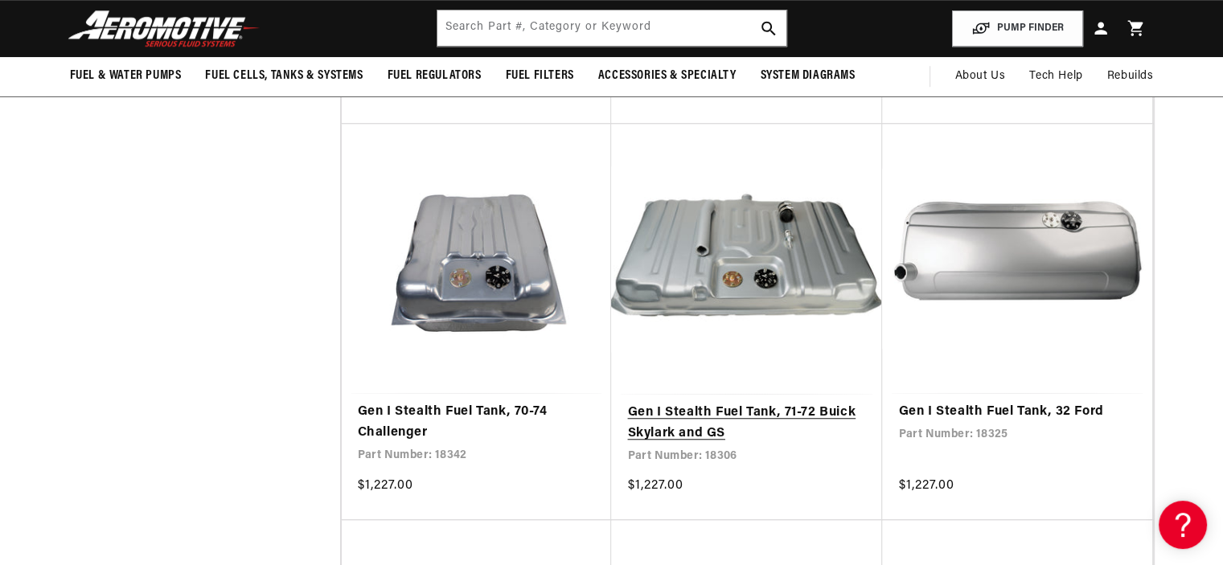
scroll to position [13506, 0]
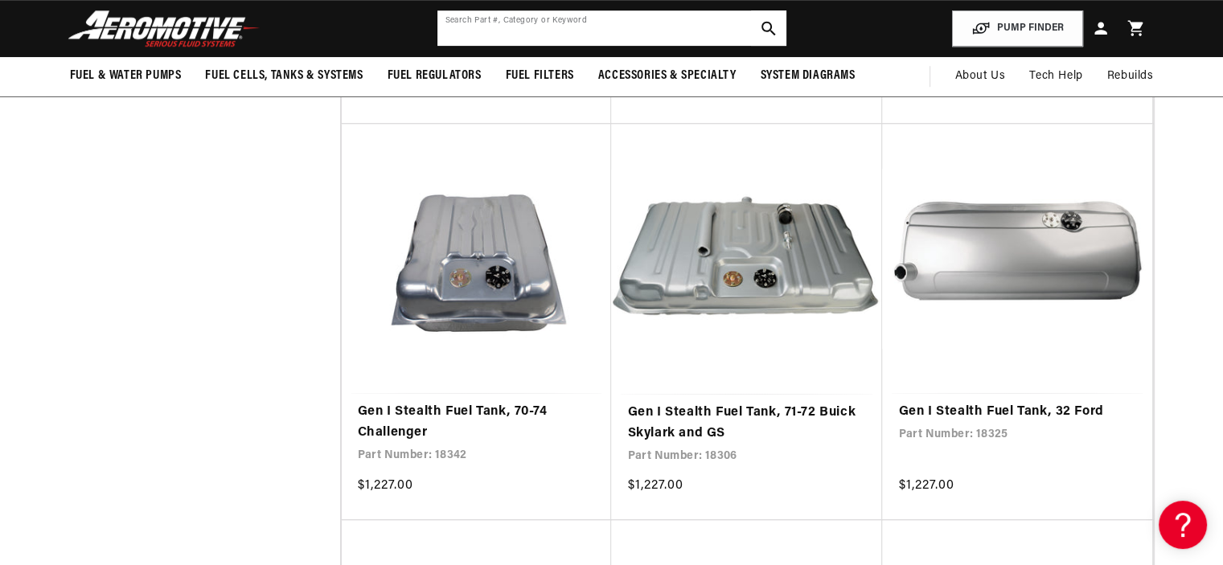
click at [677, 37] on input "text" at bounding box center [611, 27] width 349 height 35
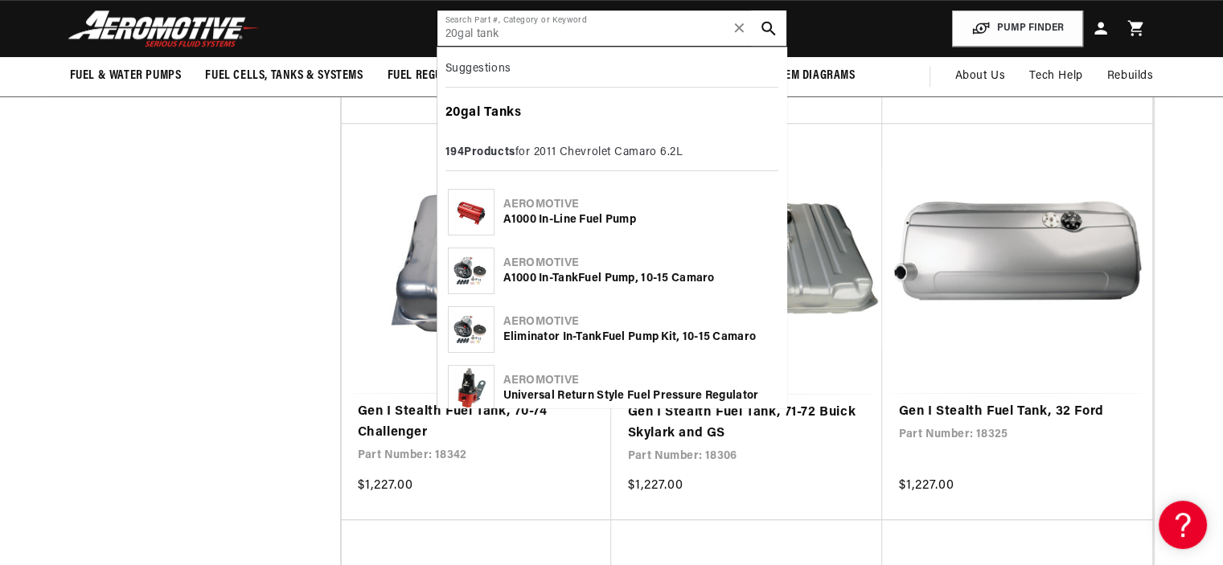
type input "20gal tank"
click at [484, 112] on b "Tank" at bounding box center [499, 112] width 31 height 13
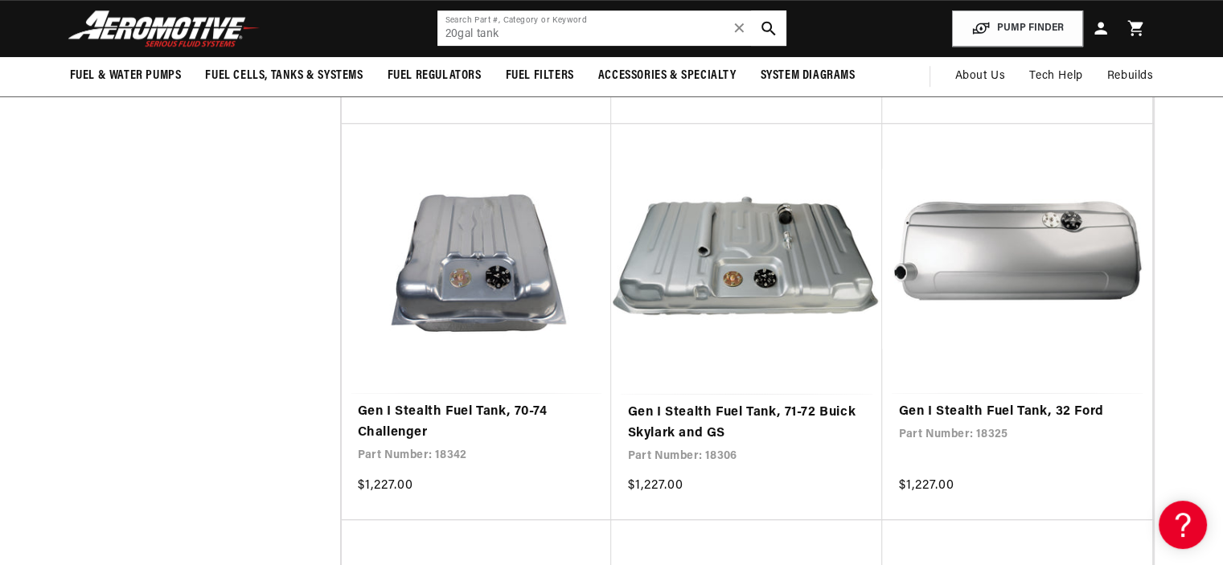
scroll to position [0, 3015]
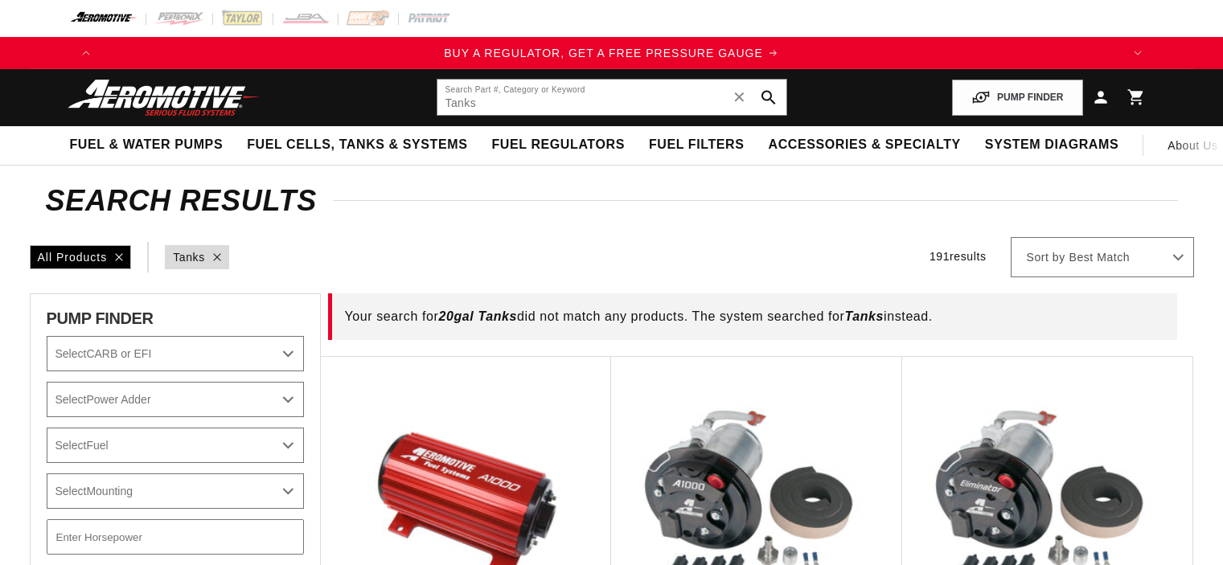
select select "2011"
select select "6.2L"
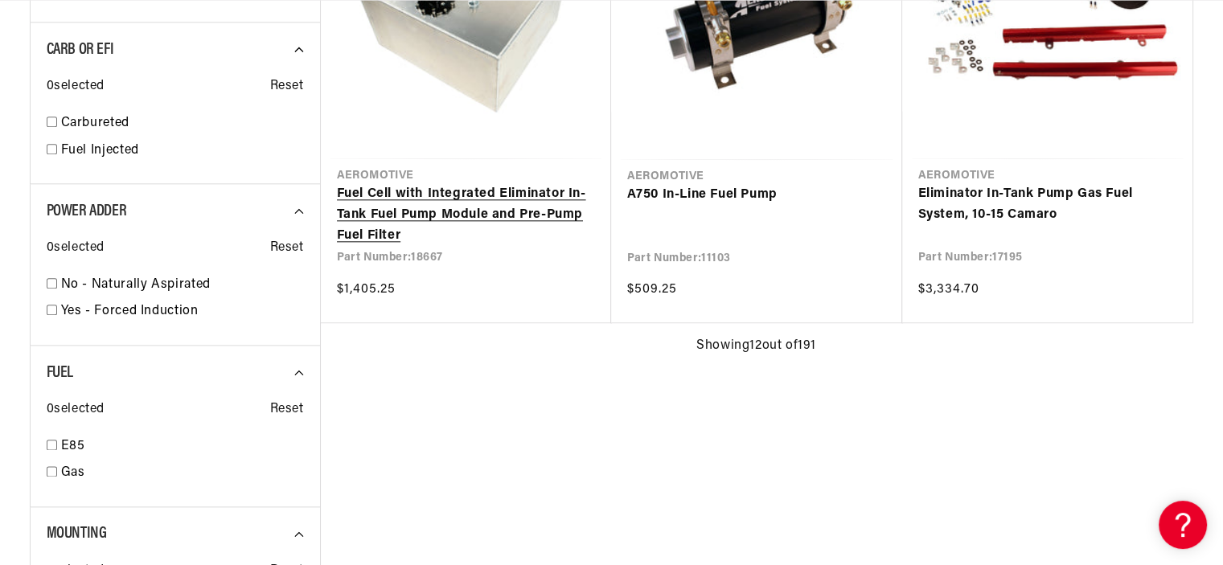
type input "Tanks"
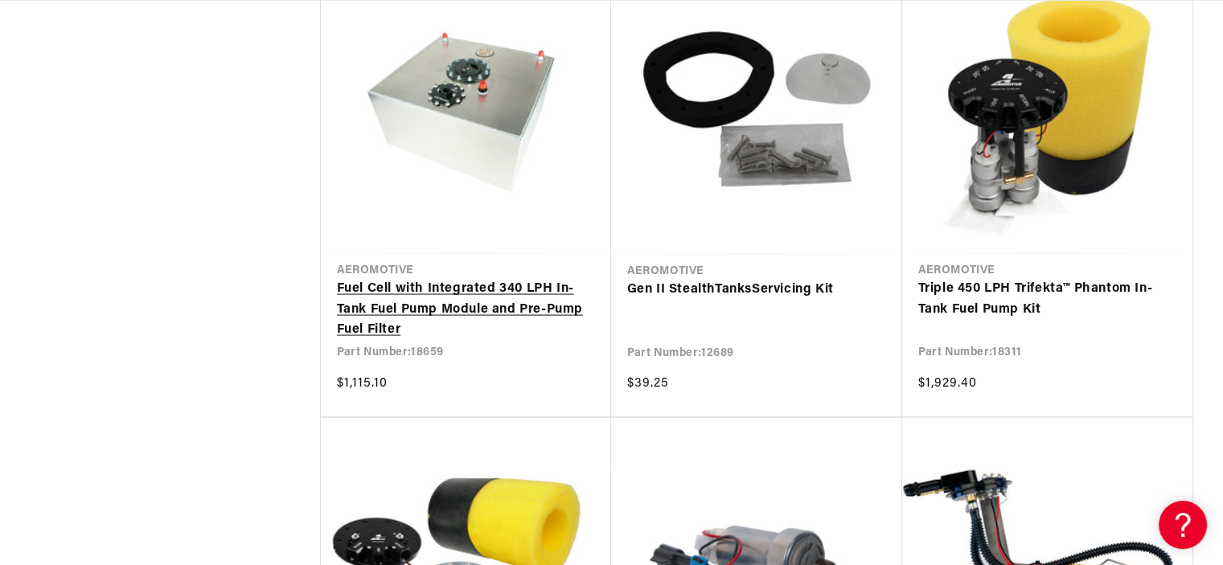
scroll to position [0, 1878]
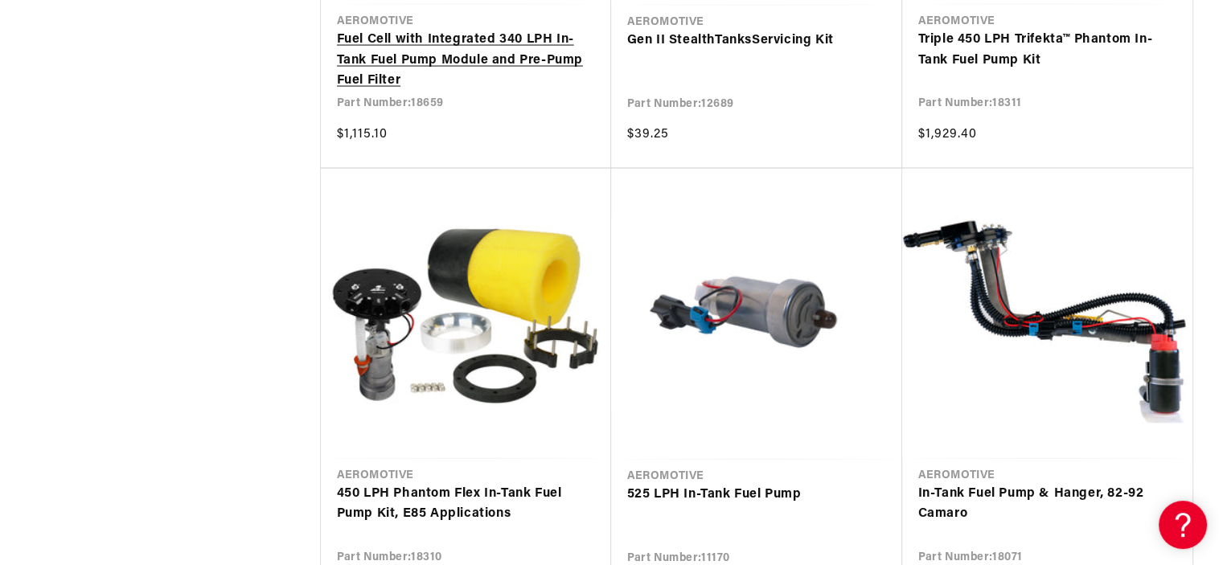
scroll to position [0, 2039]
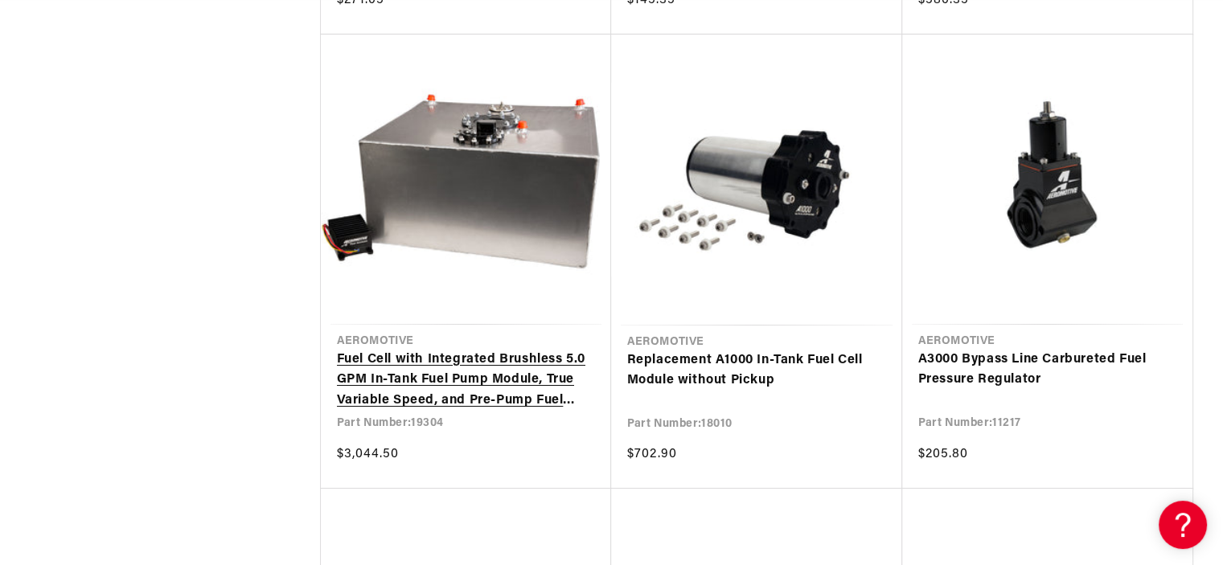
scroll to position [0, 3058]
click at [486, 379] on link "Fuel Cell with Integrated Brushless 5.0 GPM In-Tank Fuel Pump Module, True Vari…" at bounding box center [466, 381] width 258 height 62
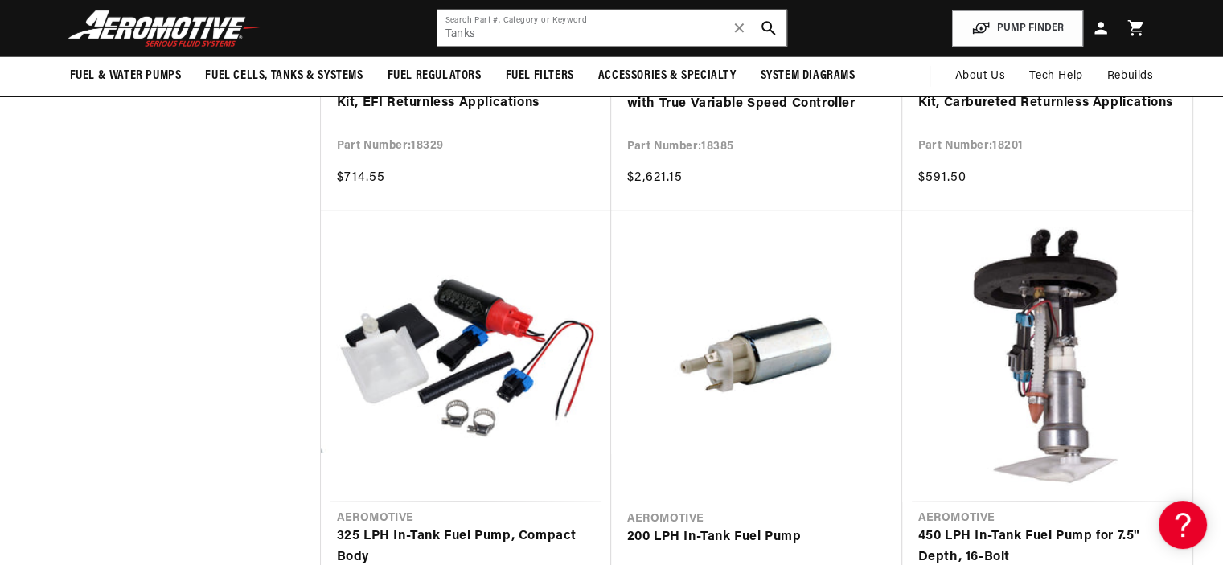
scroll to position [0, 0]
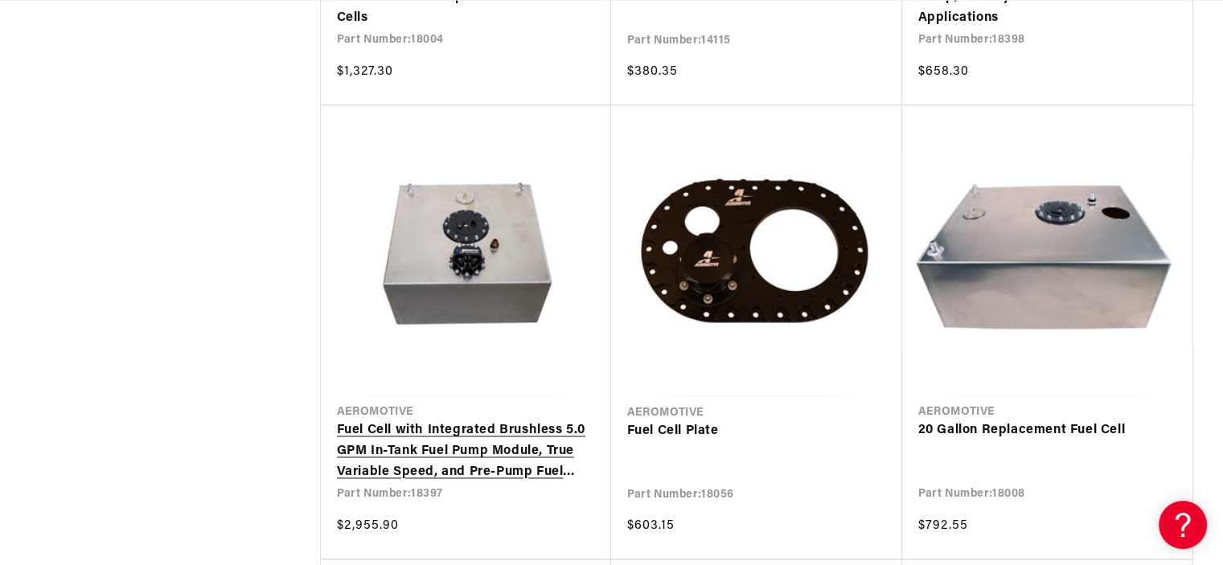
click at [495, 423] on link "Fuel Cell with Integrated Brushless 5.0 GPM In-Tank Fuel Pump Module, True Vari…" at bounding box center [466, 451] width 258 height 62
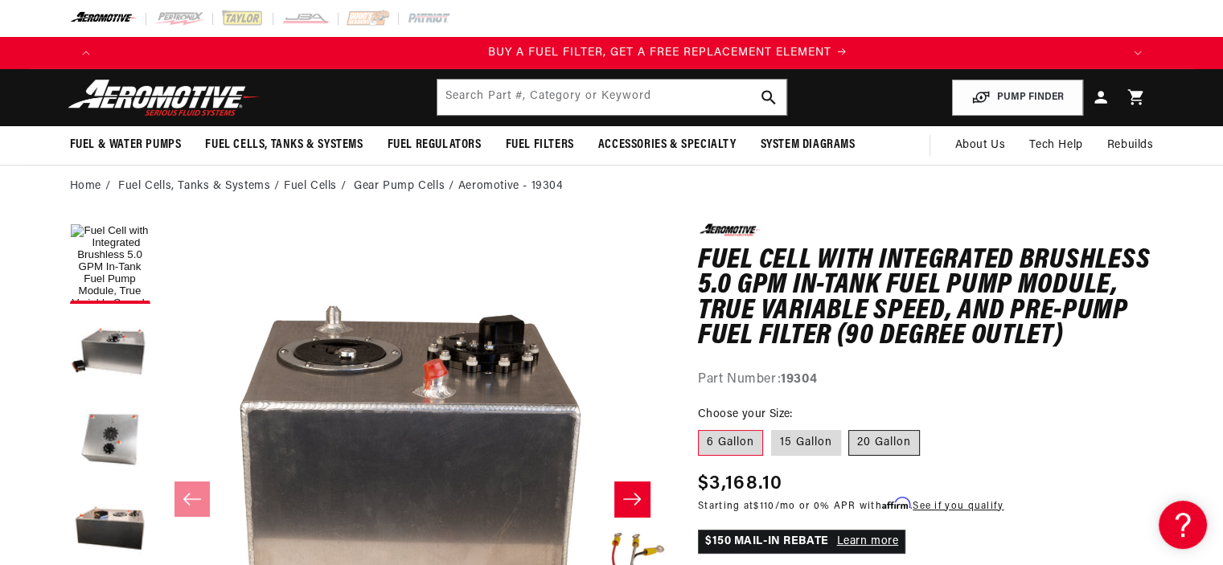
click at [859, 440] on label "20 Gallon" at bounding box center [884, 443] width 72 height 26
click at [850, 428] on input "20 Gallon" at bounding box center [849, 427] width 1 height 1
radio input "true"
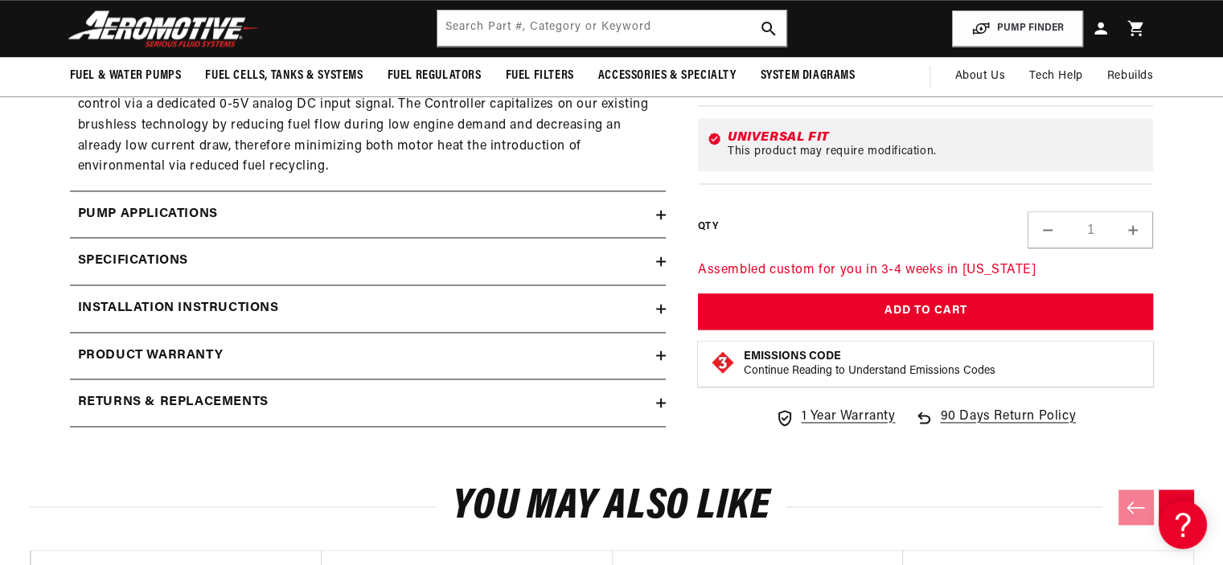
scroll to position [2331, 0]
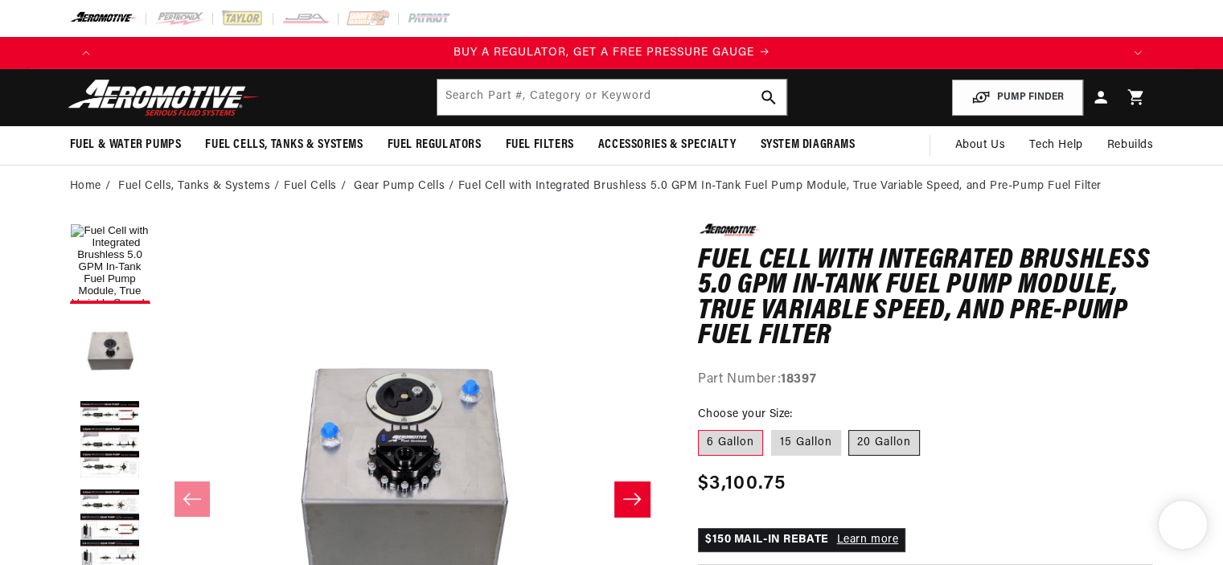
click at [869, 445] on label "20 Gallon" at bounding box center [884, 443] width 72 height 26
click at [850, 428] on input "20 Gallon" at bounding box center [849, 427] width 1 height 1
radio input "true"
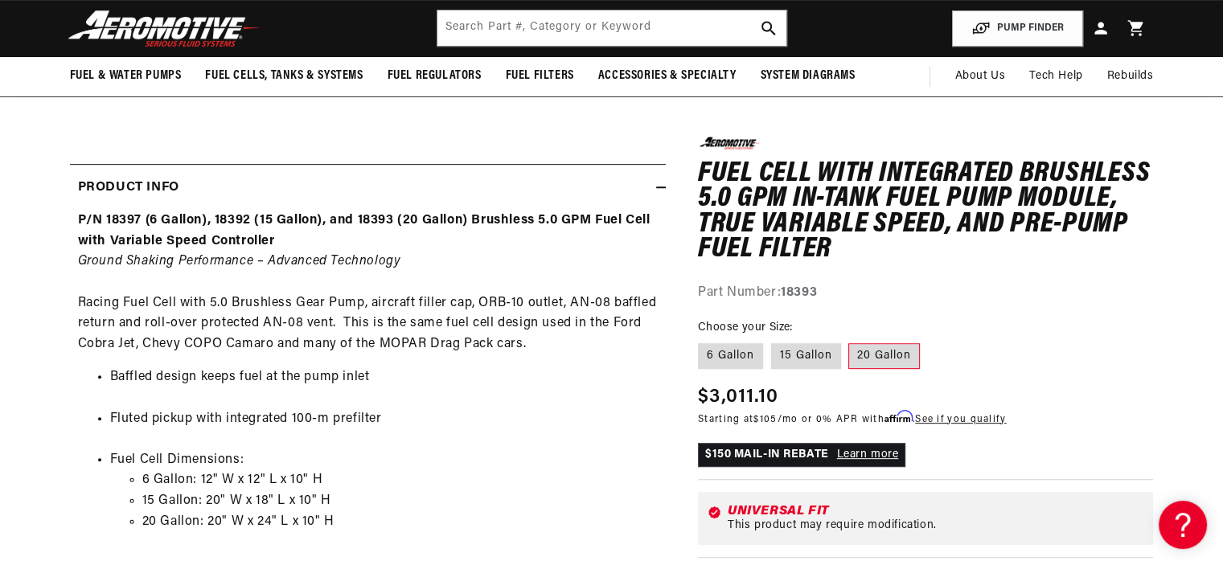
scroll to position [0, 2039]
